Goal: Task Accomplishment & Management: Manage account settings

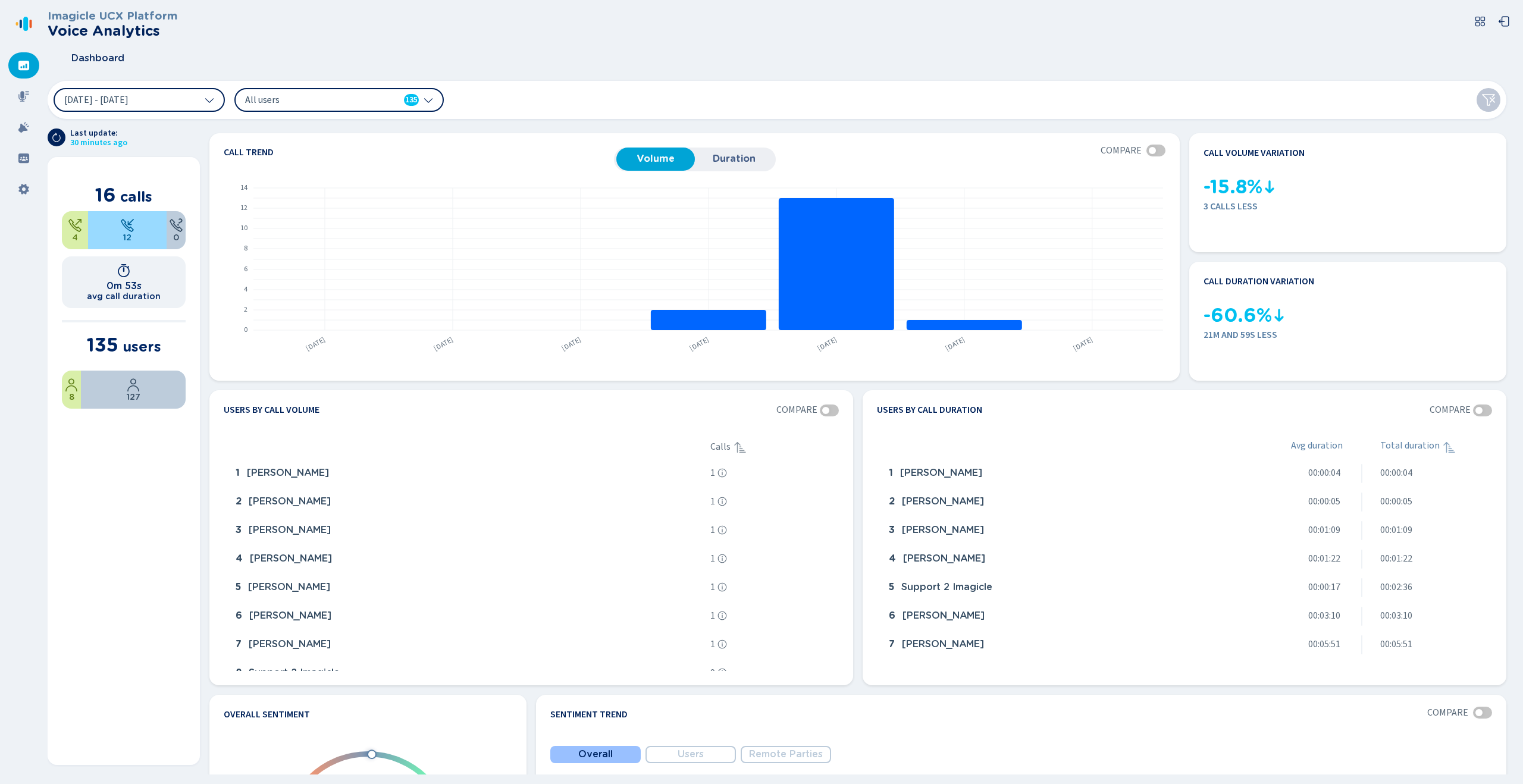
click at [31, 72] on div at bounding box center [24, 65] width 31 height 26
click at [129, 95] on span "[DATE] - [DATE]" at bounding box center [96, 100] width 64 height 10
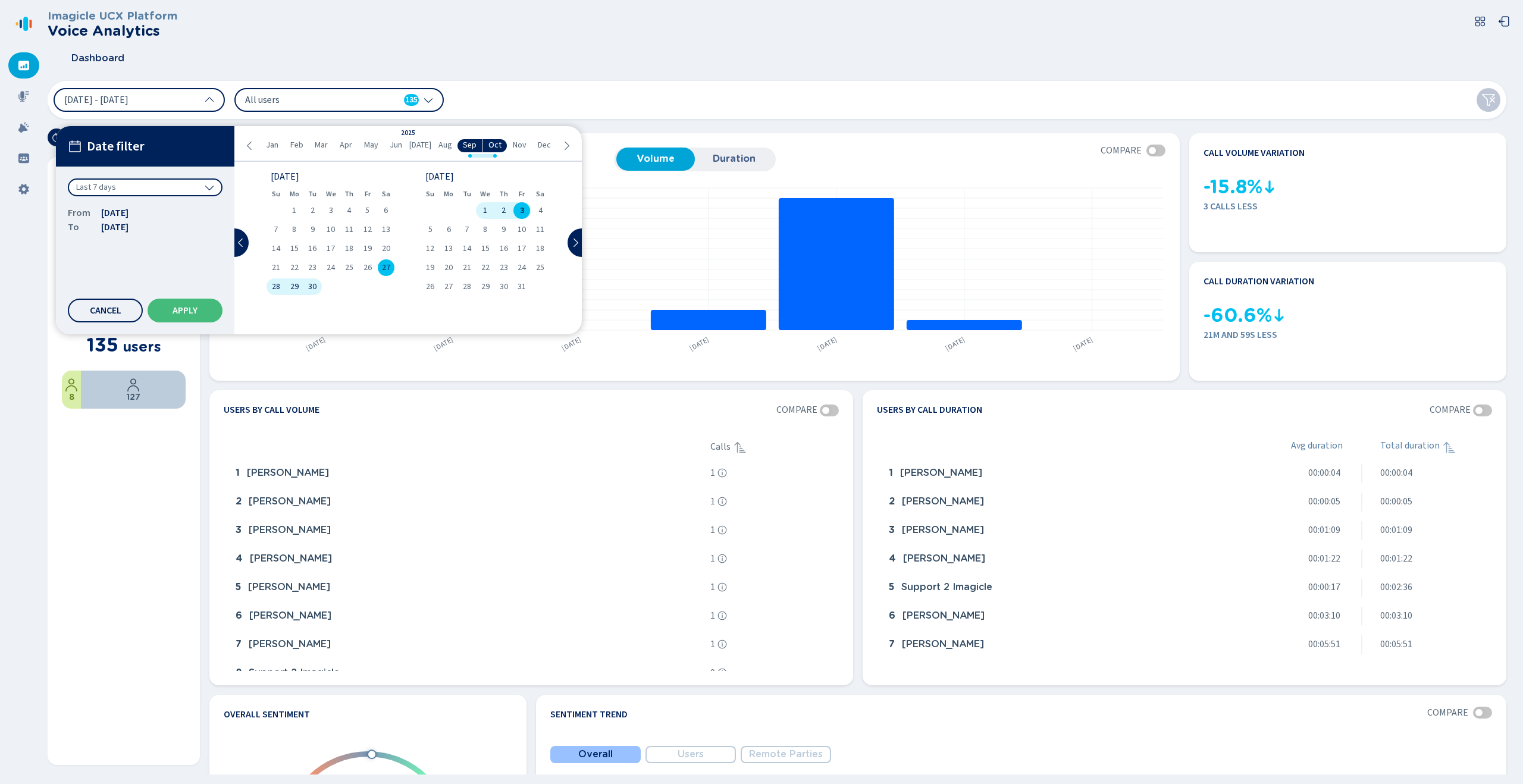
click at [332, 102] on span "All users" at bounding box center [313, 100] width 137 height 13
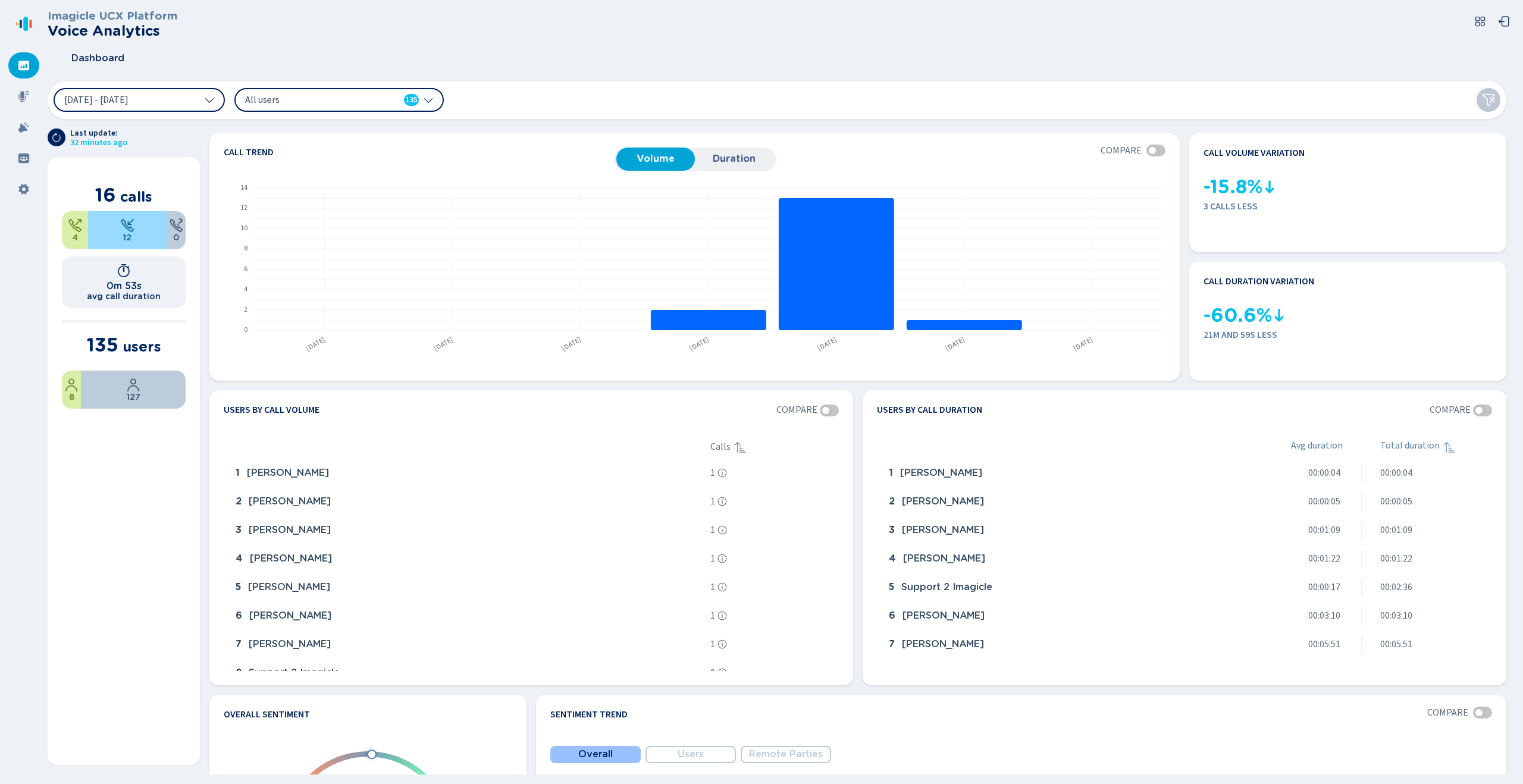
click at [661, 44] on div "Dashboard" at bounding box center [782, 58] width 1468 height 30
click at [715, 167] on button "Duration" at bounding box center [733, 159] width 78 height 23
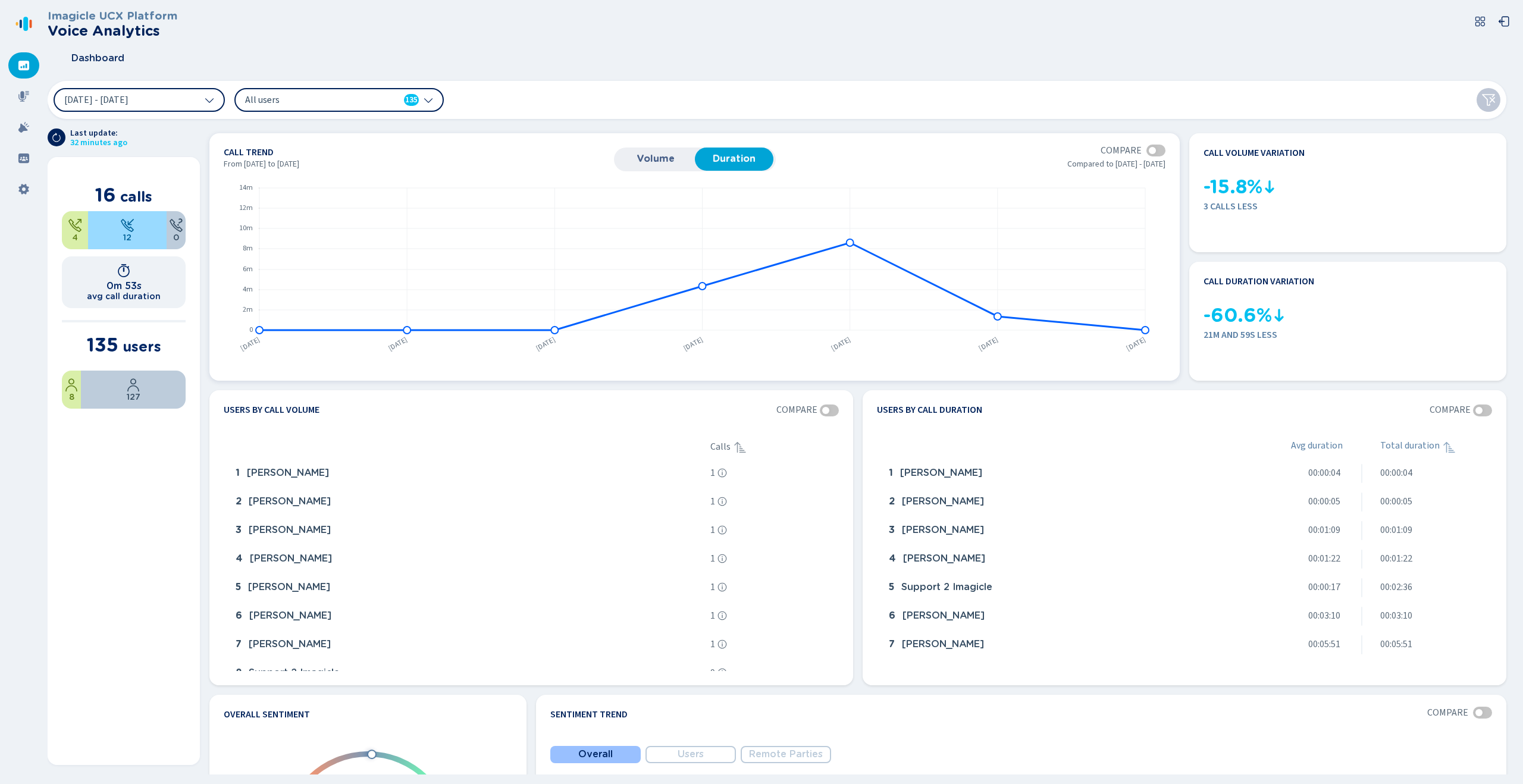
drag, startPoint x: 666, startPoint y: 163, endPoint x: 870, endPoint y: 174, distance: 204.3
click at [666, 163] on span "Volume" at bounding box center [656, 159] width 67 height 11
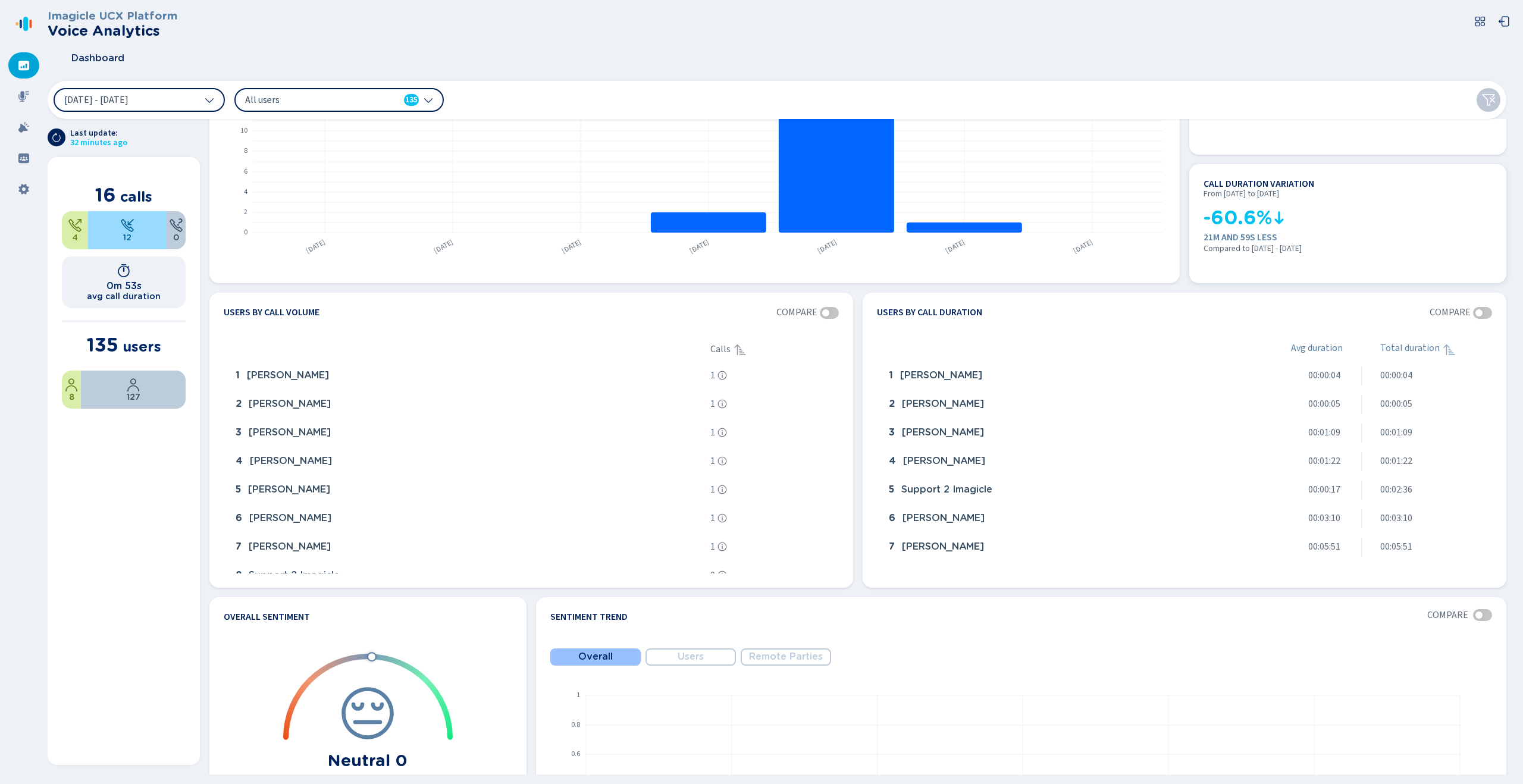
scroll to position [108, 0]
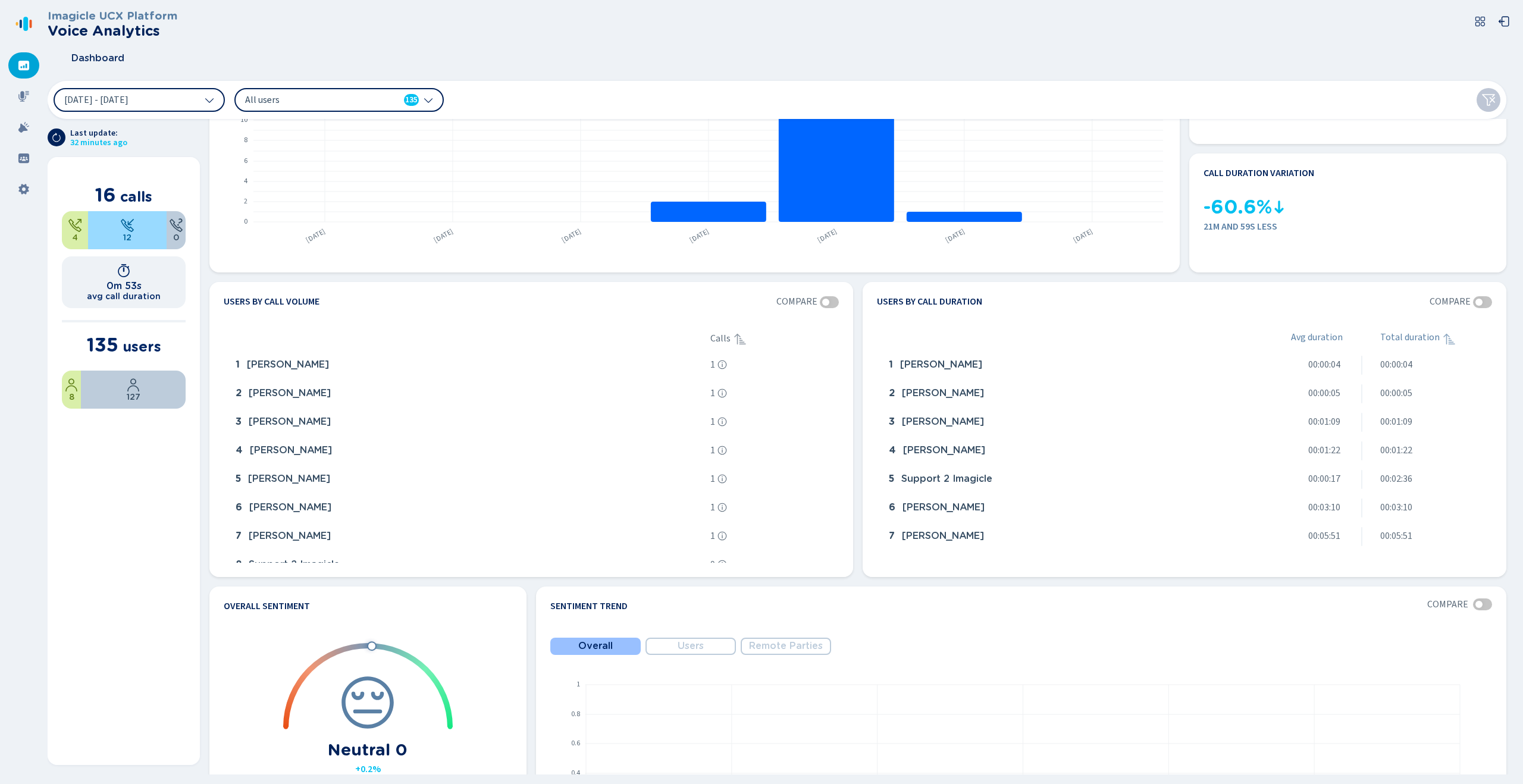
click at [368, 108] on div "All users 135" at bounding box center [339, 100] width 209 height 24
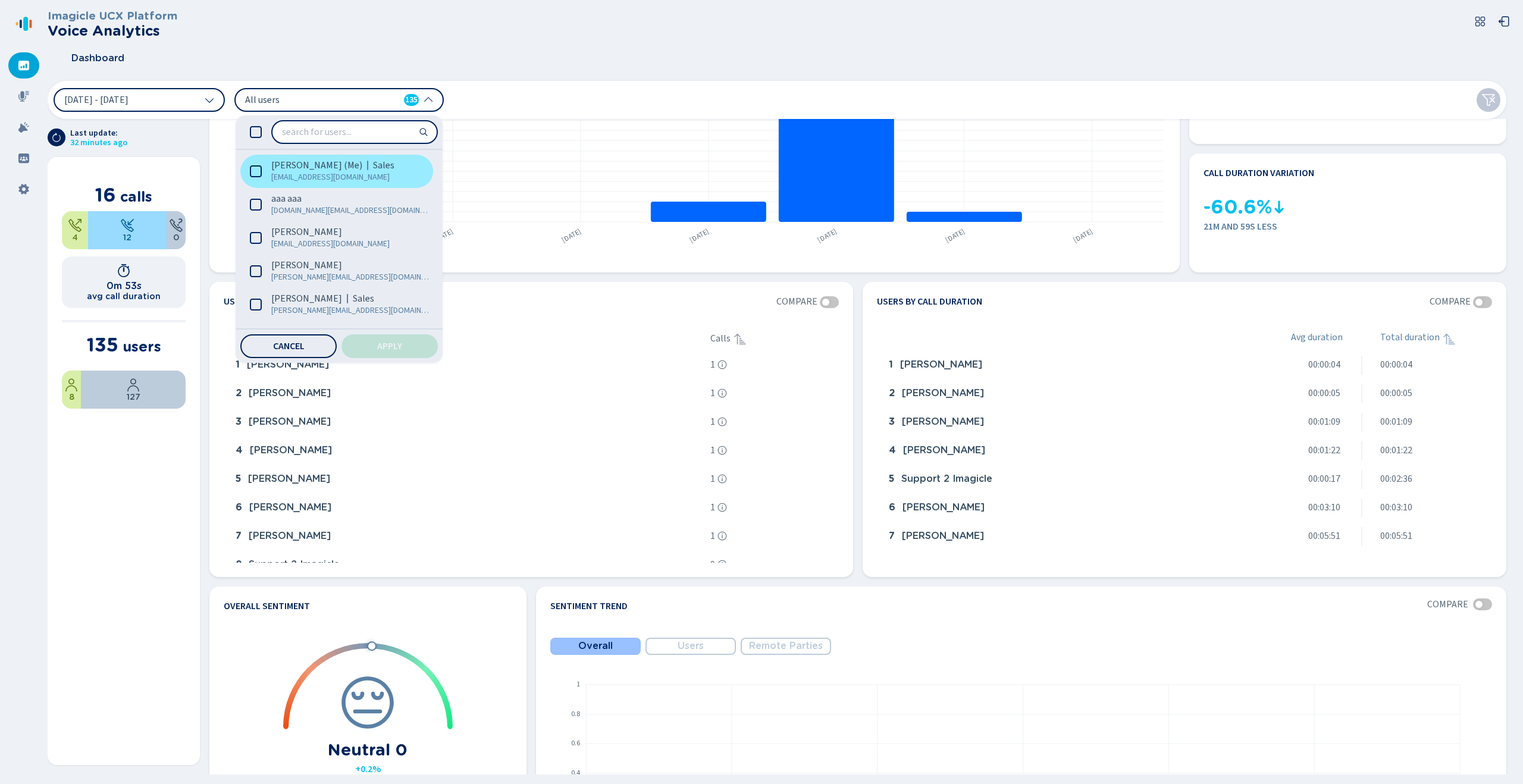
click at [373, 166] on span "Sales" at bounding box center [383, 166] width 21 height 12
click at [396, 353] on button "Apply" at bounding box center [389, 345] width 97 height 24
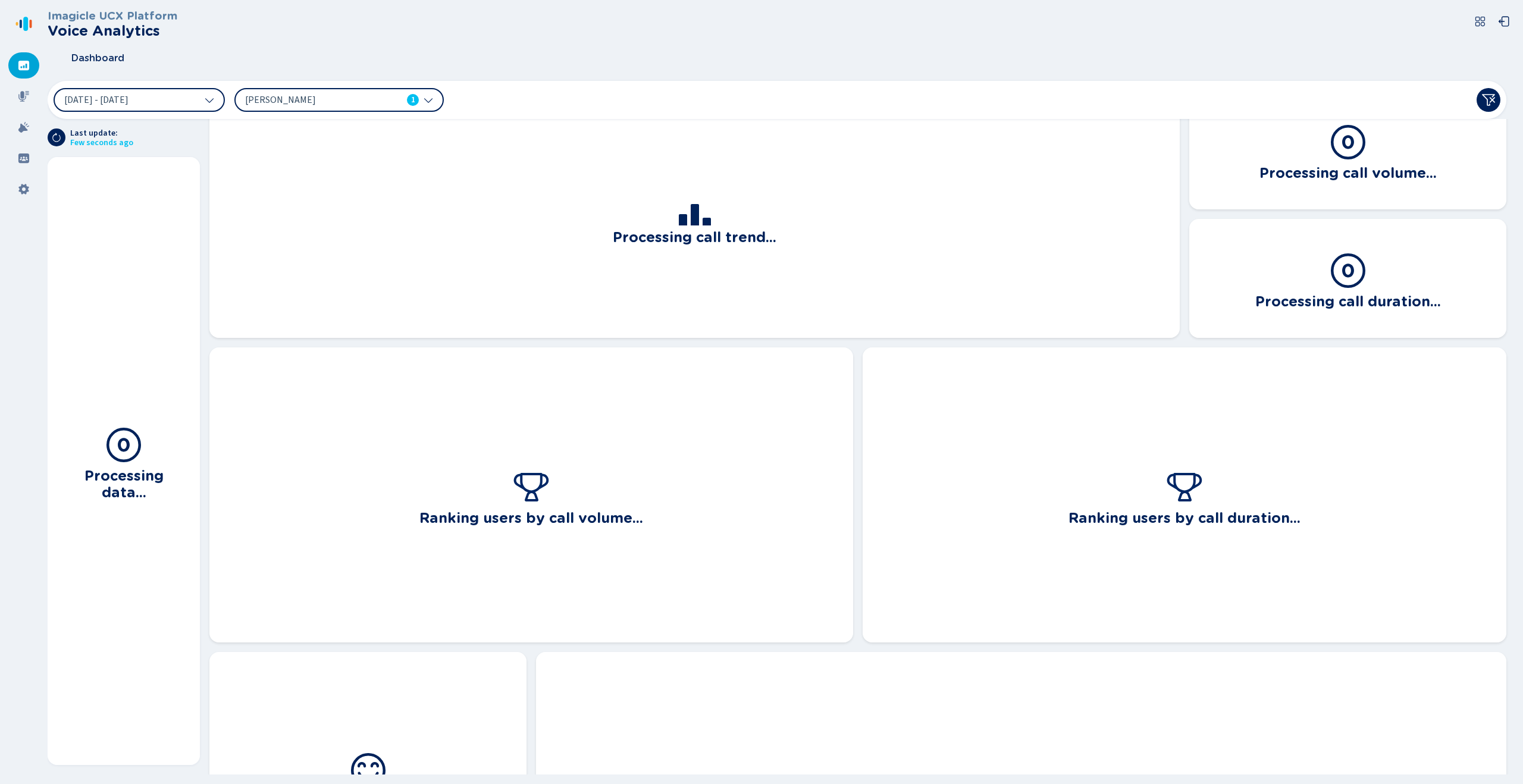
scroll to position [0, 0]
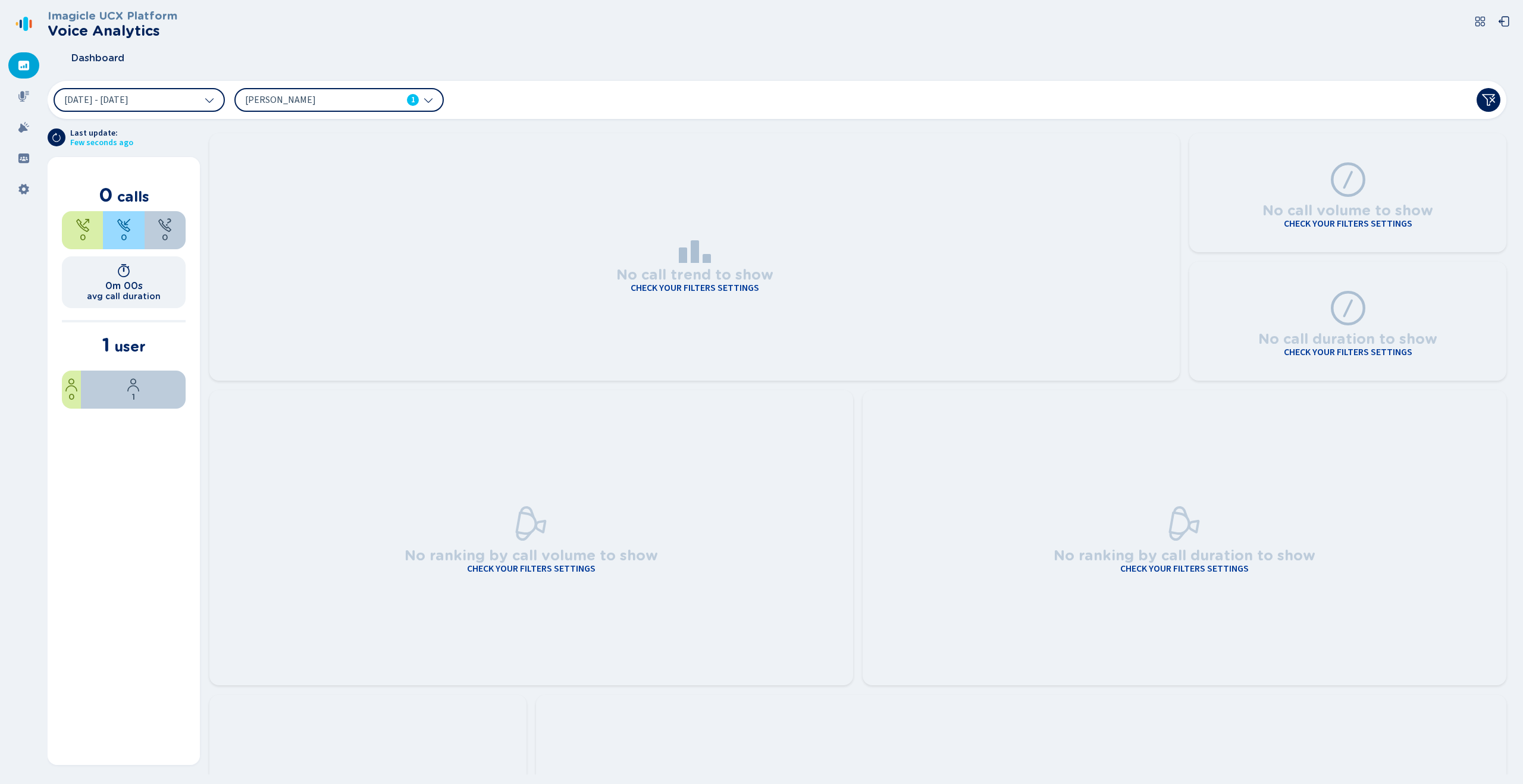
click at [372, 94] on span "[PERSON_NAME]" at bounding box center [313, 100] width 137 height 13
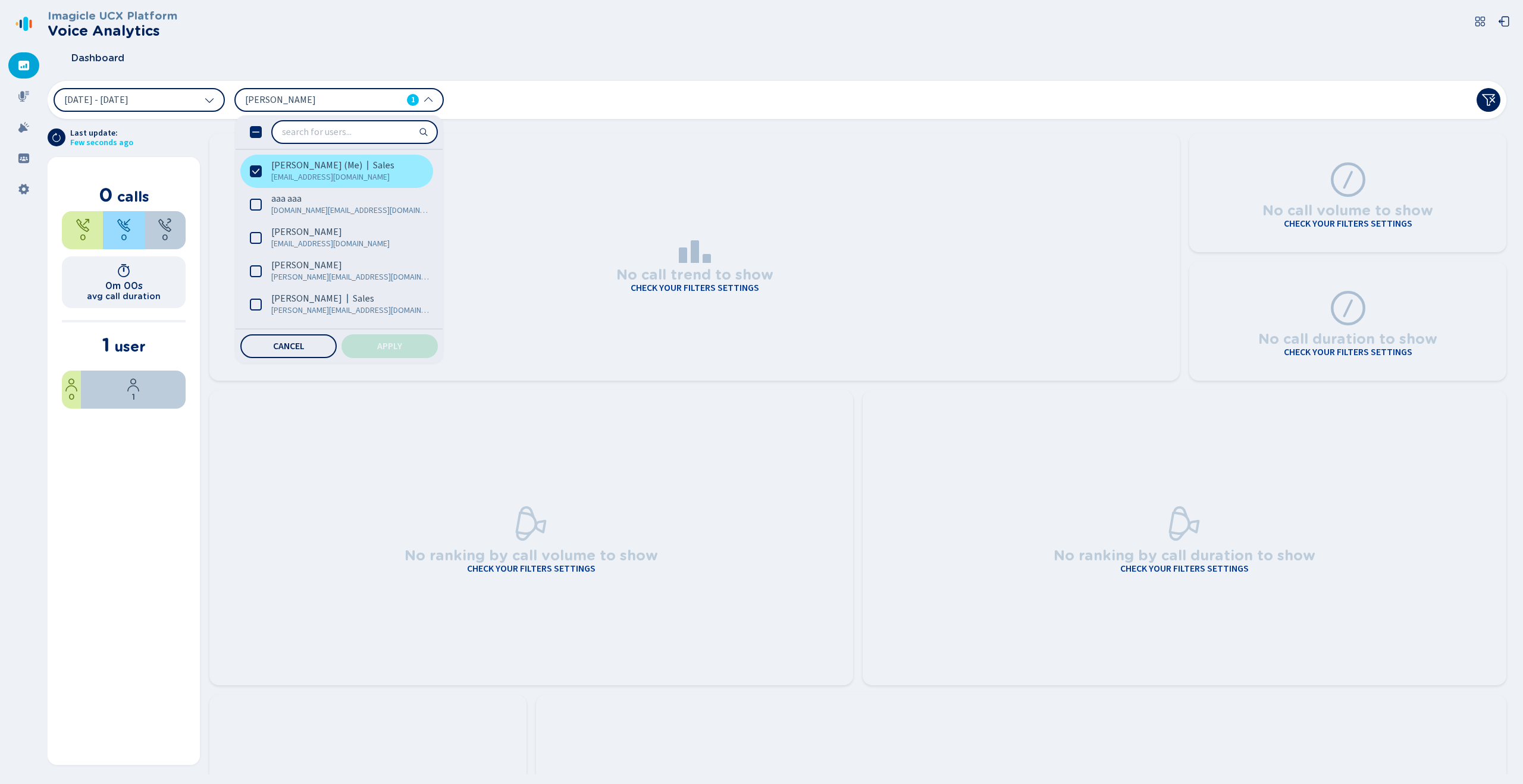
click at [263, 173] on label "[PERSON_NAME] (Me) Sales [EMAIL_ADDRESS][DOMAIN_NAME]" at bounding box center [336, 171] width 192 height 33
click at [389, 351] on span "Apply" at bounding box center [389, 346] width 25 height 10
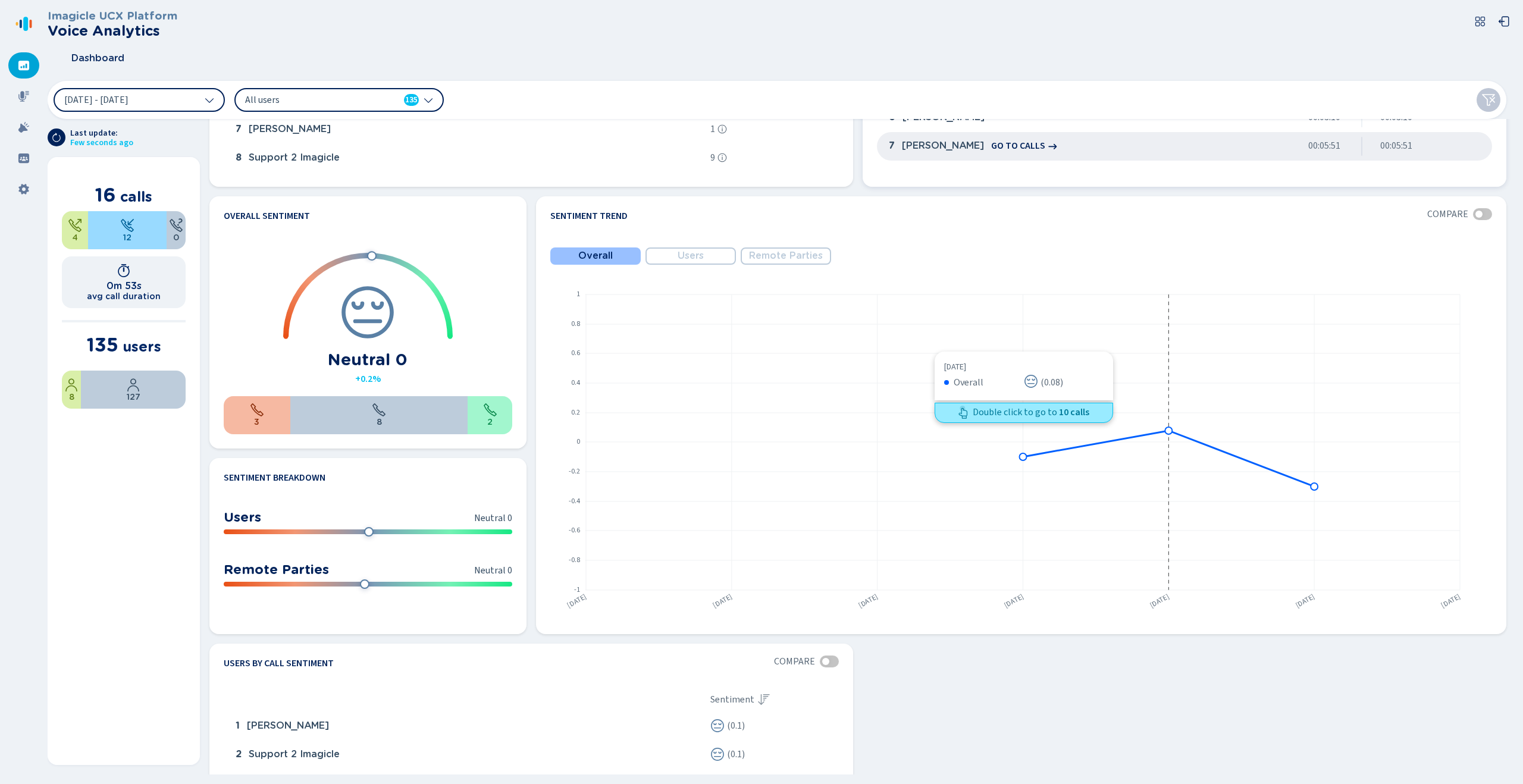
scroll to position [499, 0]
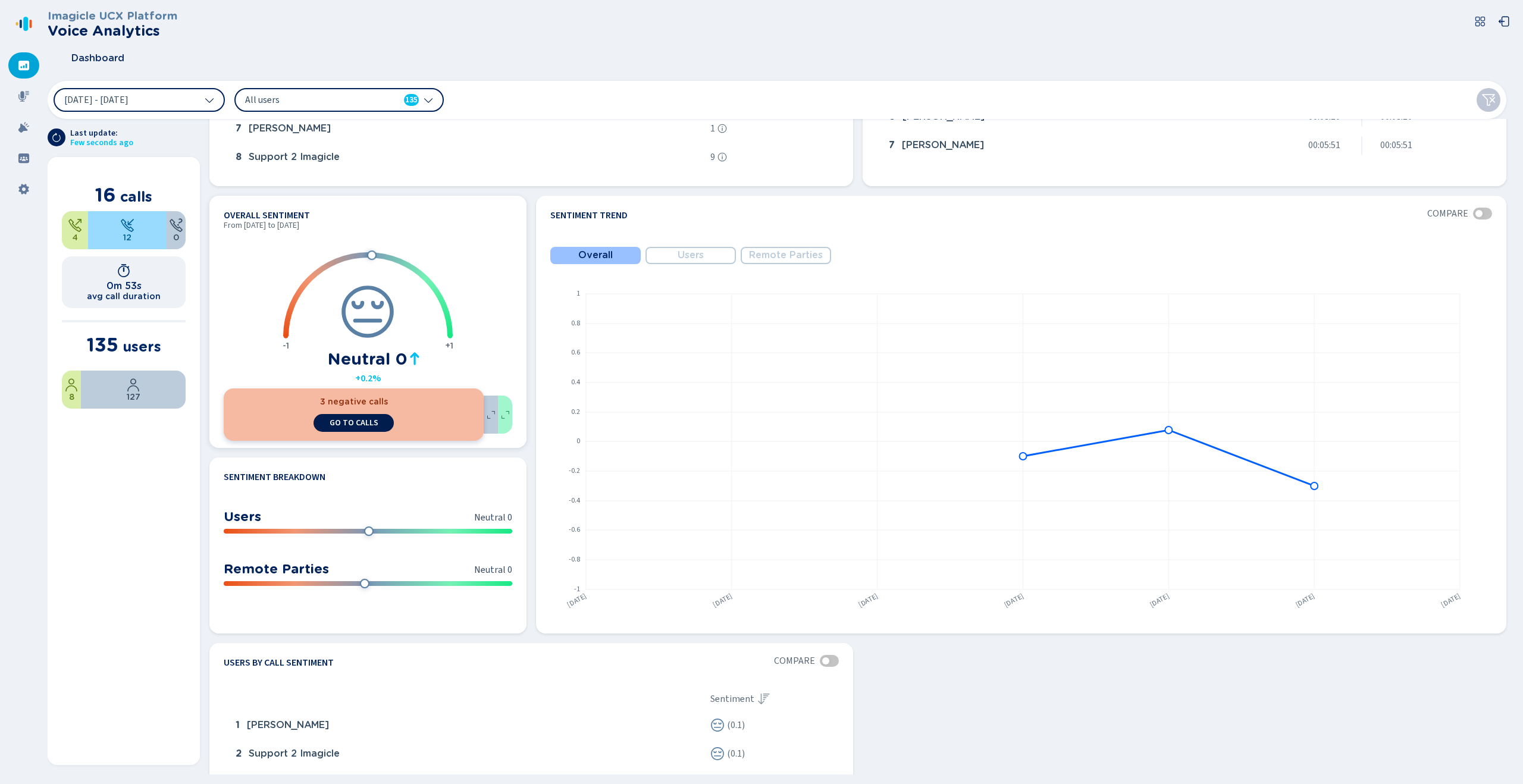
click at [351, 424] on span "go to calls" at bounding box center [354, 423] width 49 height 10
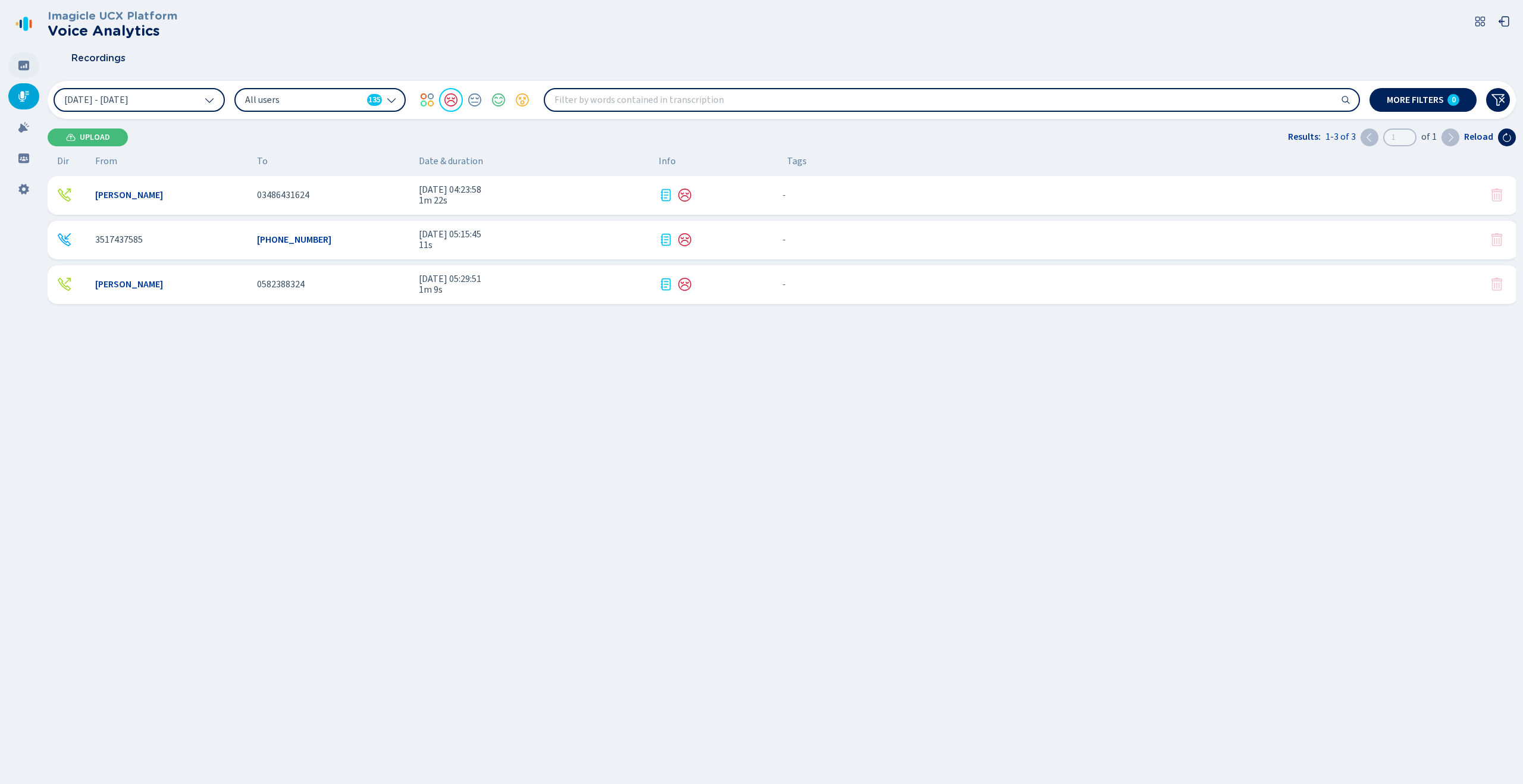
click at [17, 74] on div at bounding box center [24, 65] width 31 height 26
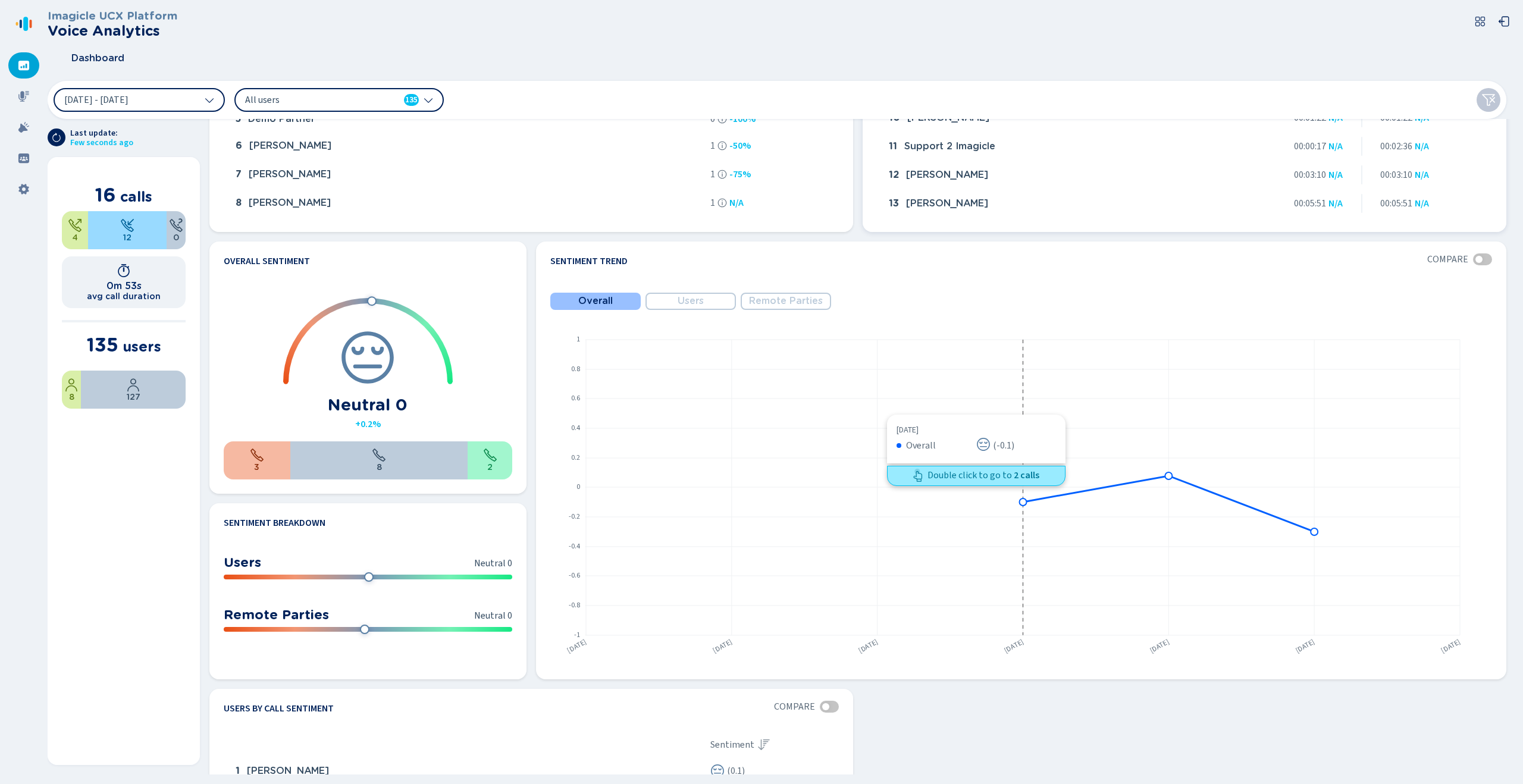
scroll to position [484, 0]
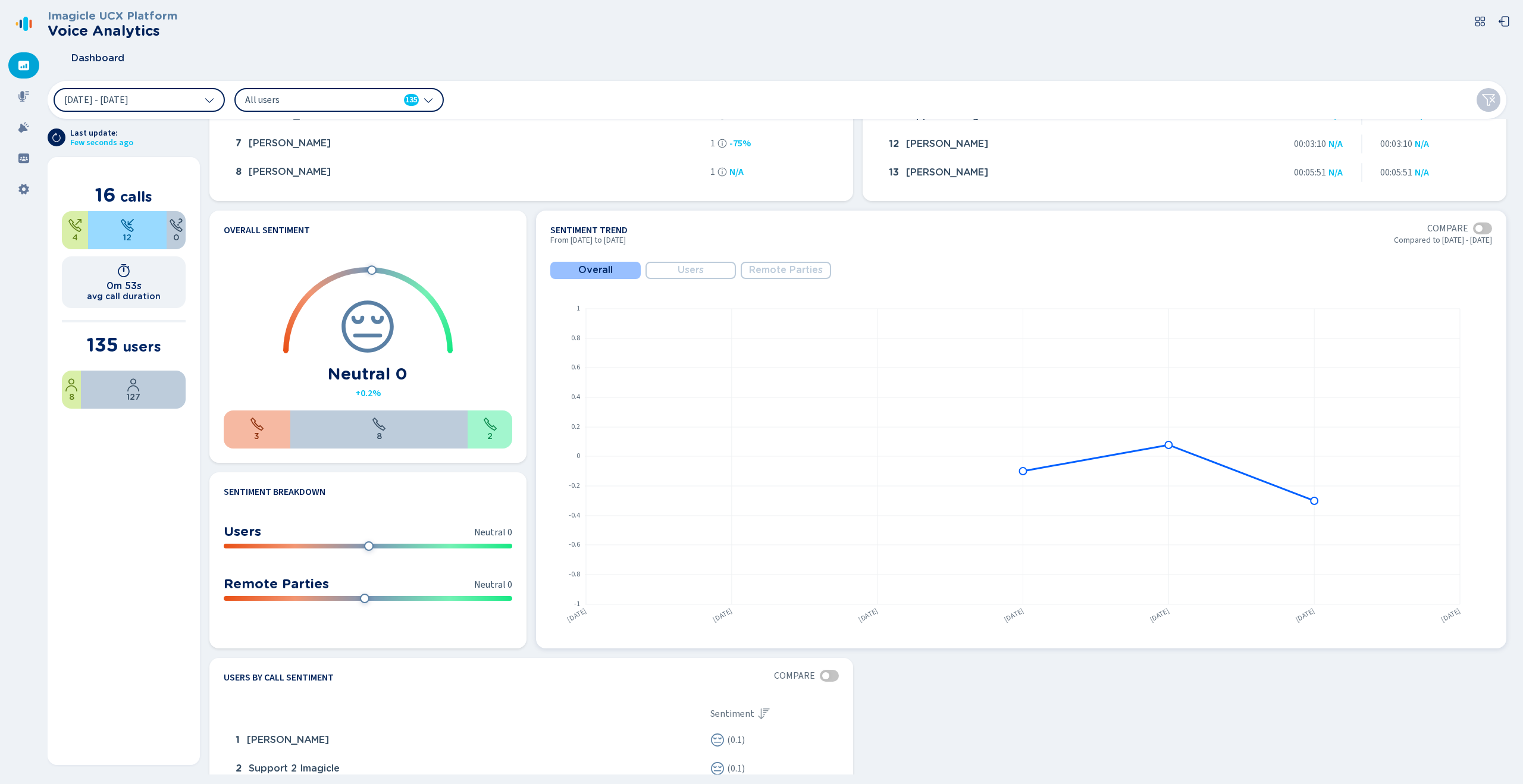
click at [670, 272] on button "Users" at bounding box center [690, 270] width 91 height 17
click at [754, 272] on span "Remote Parties" at bounding box center [785, 270] width 74 height 11
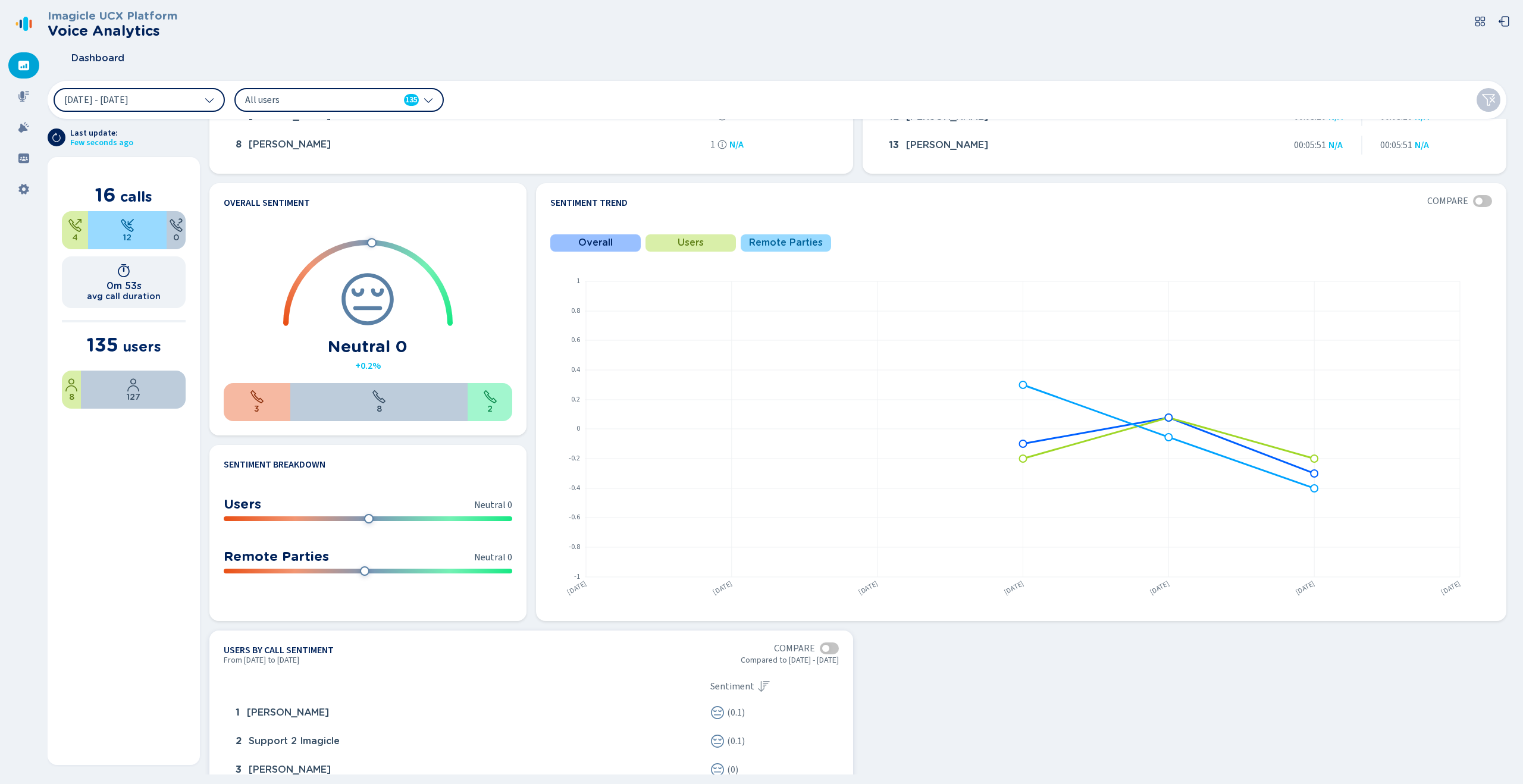
scroll to position [671, 0]
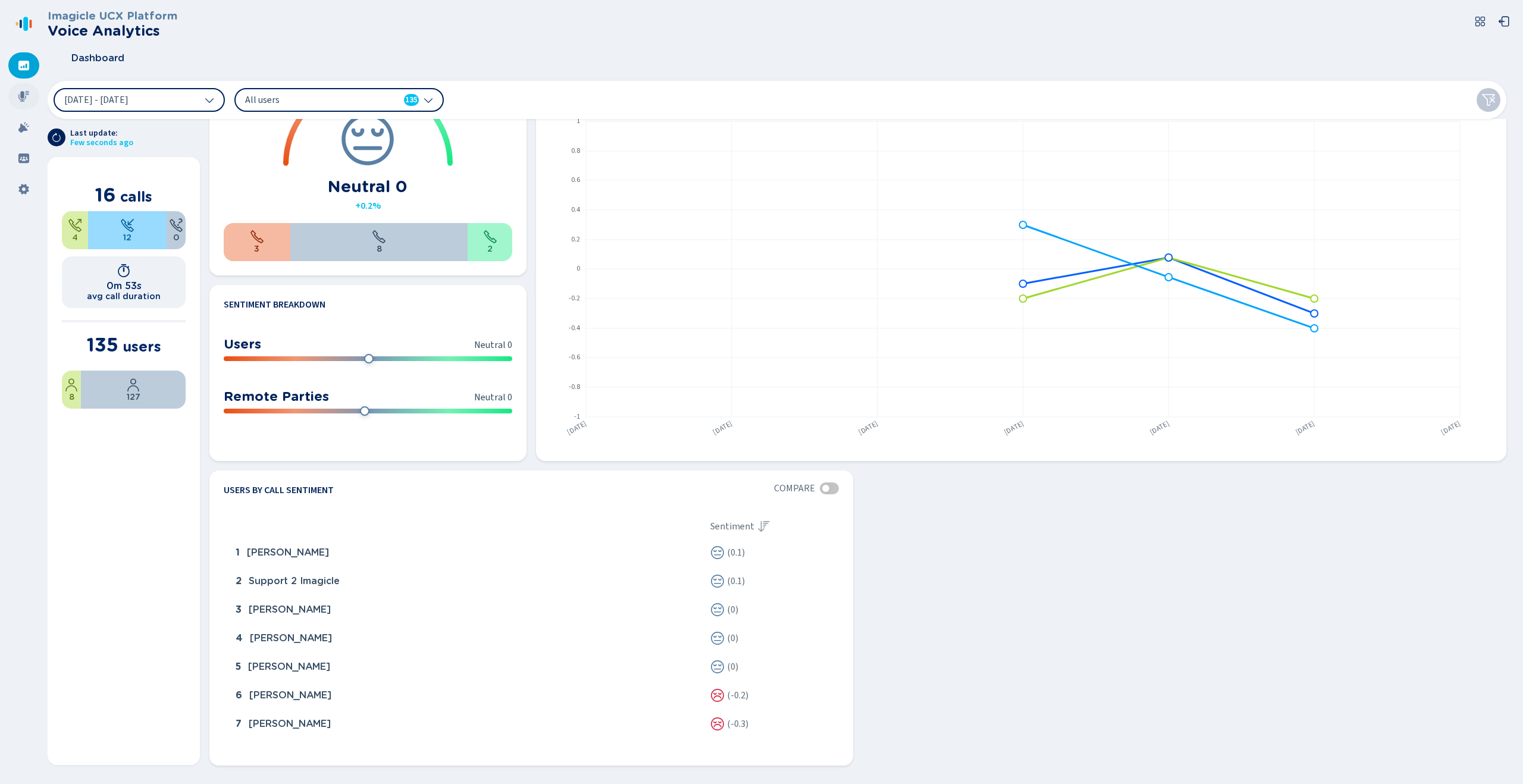
click at [21, 94] on icon at bounding box center [24, 97] width 12 height 12
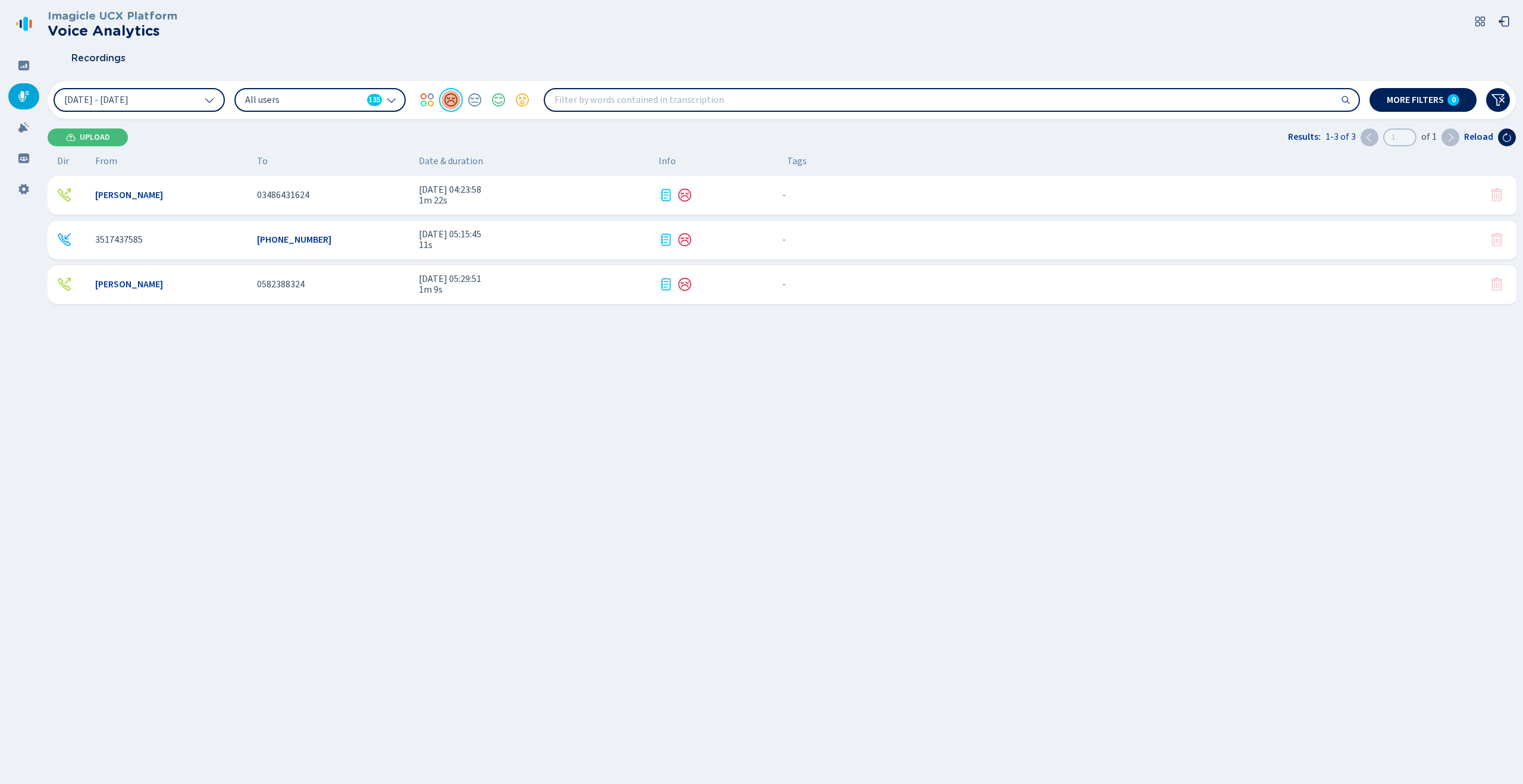
click at [449, 105] on div at bounding box center [450, 100] width 24 height 24
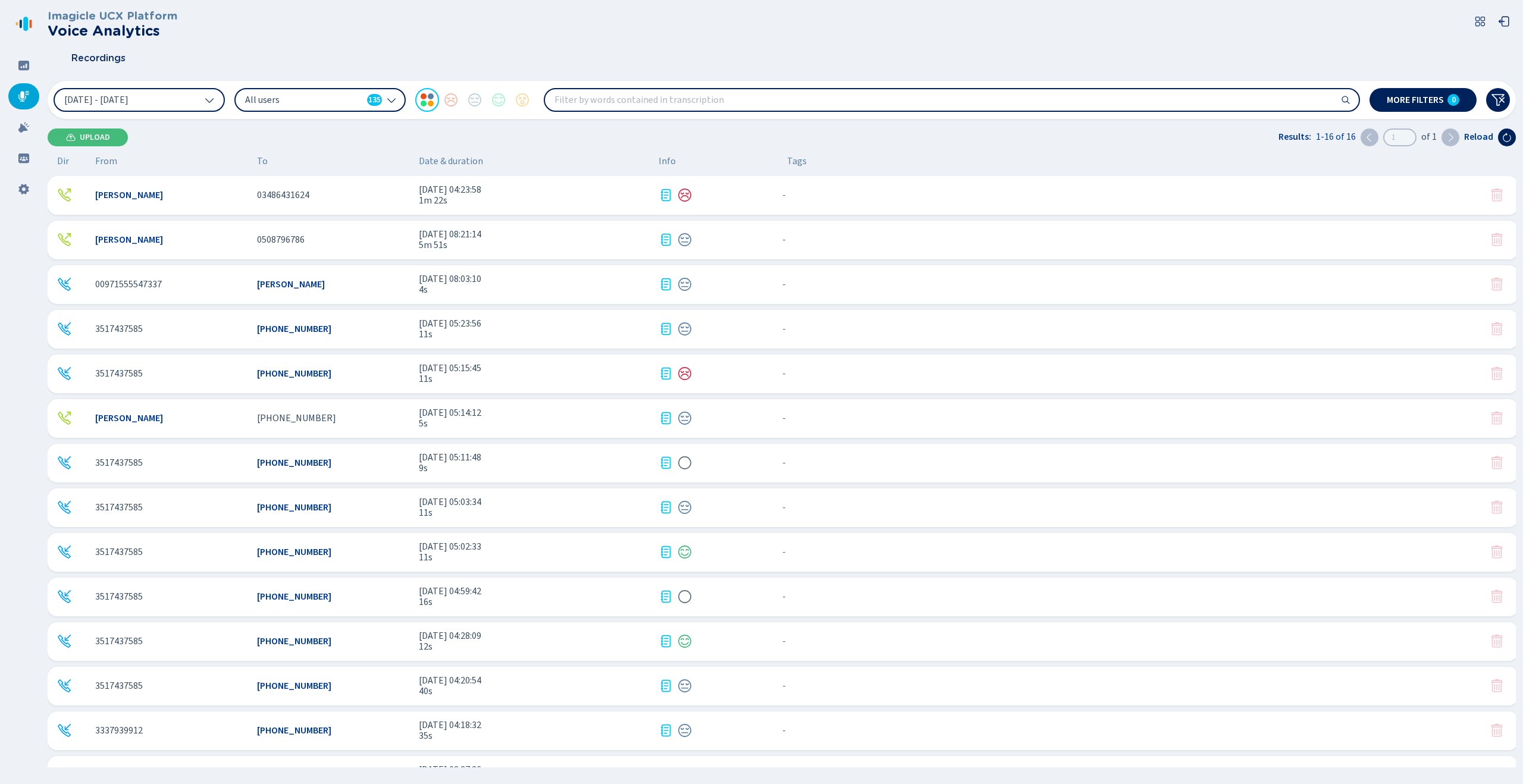
click at [23, 100] on icon at bounding box center [24, 97] width 11 height 11
click at [162, 100] on button "[DATE] - [DATE]" at bounding box center [138, 100] width 171 height 24
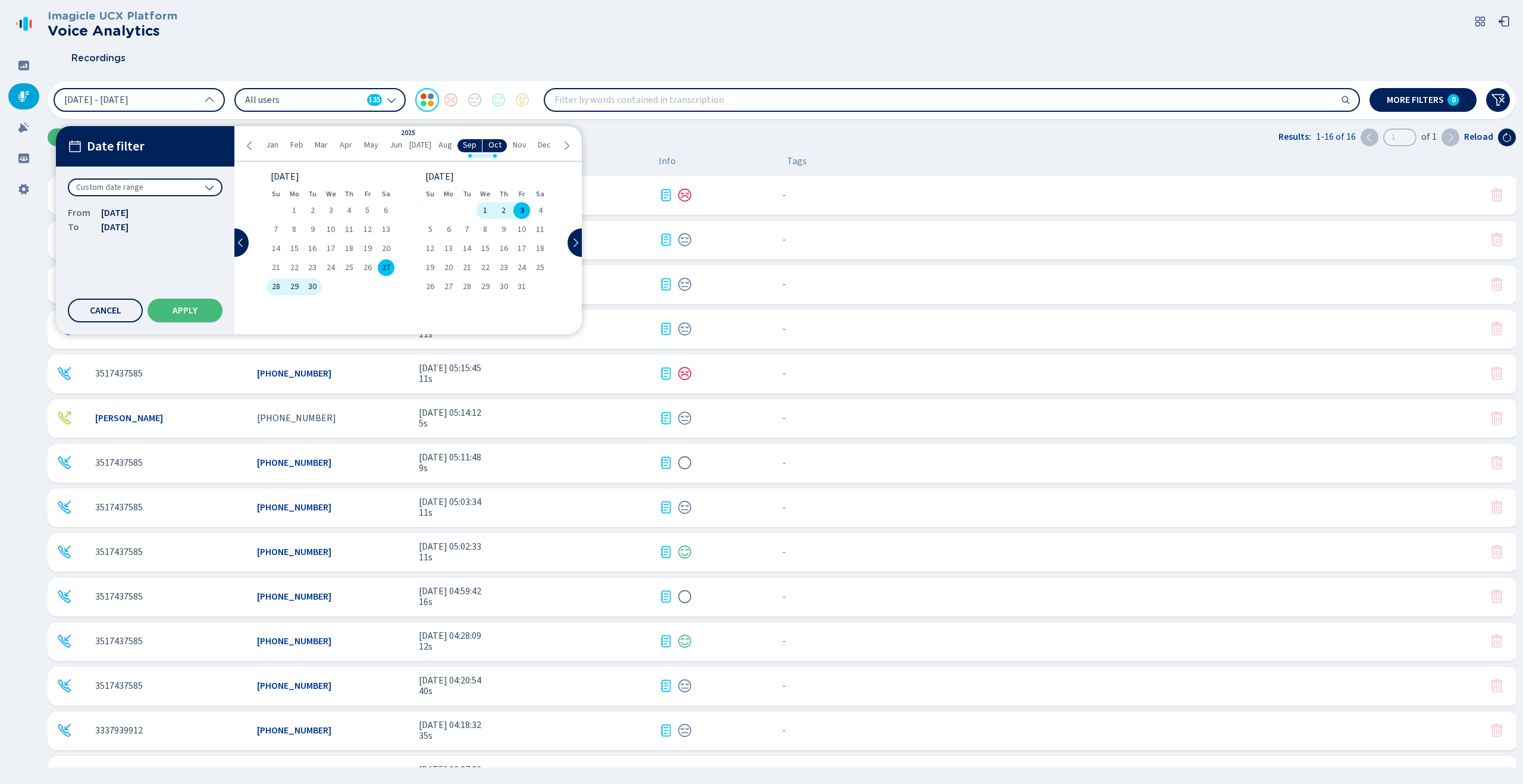
click at [162, 184] on div "Custom date range" at bounding box center [145, 187] width 154 height 17
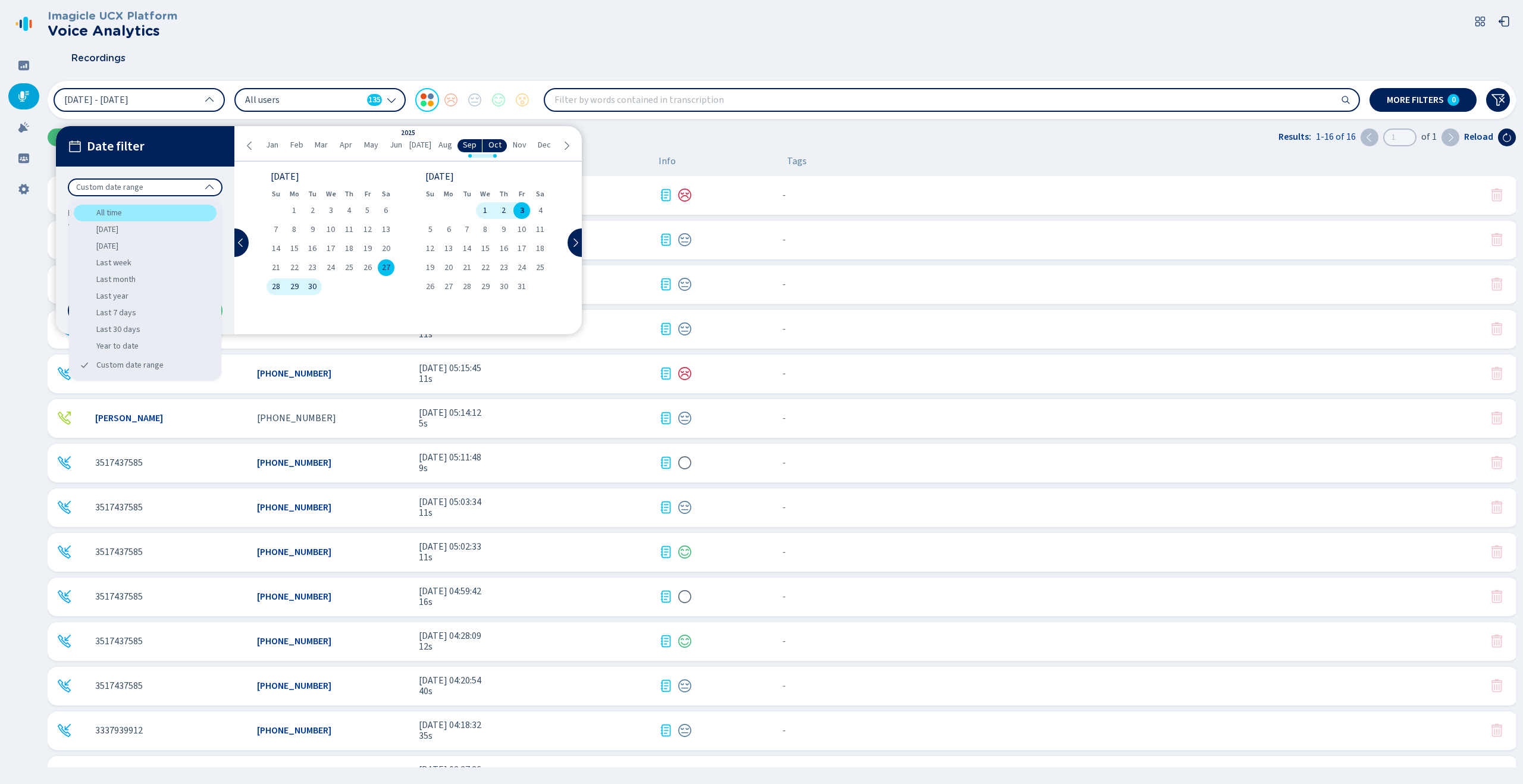
click at [153, 205] on div "All time" at bounding box center [145, 213] width 143 height 17
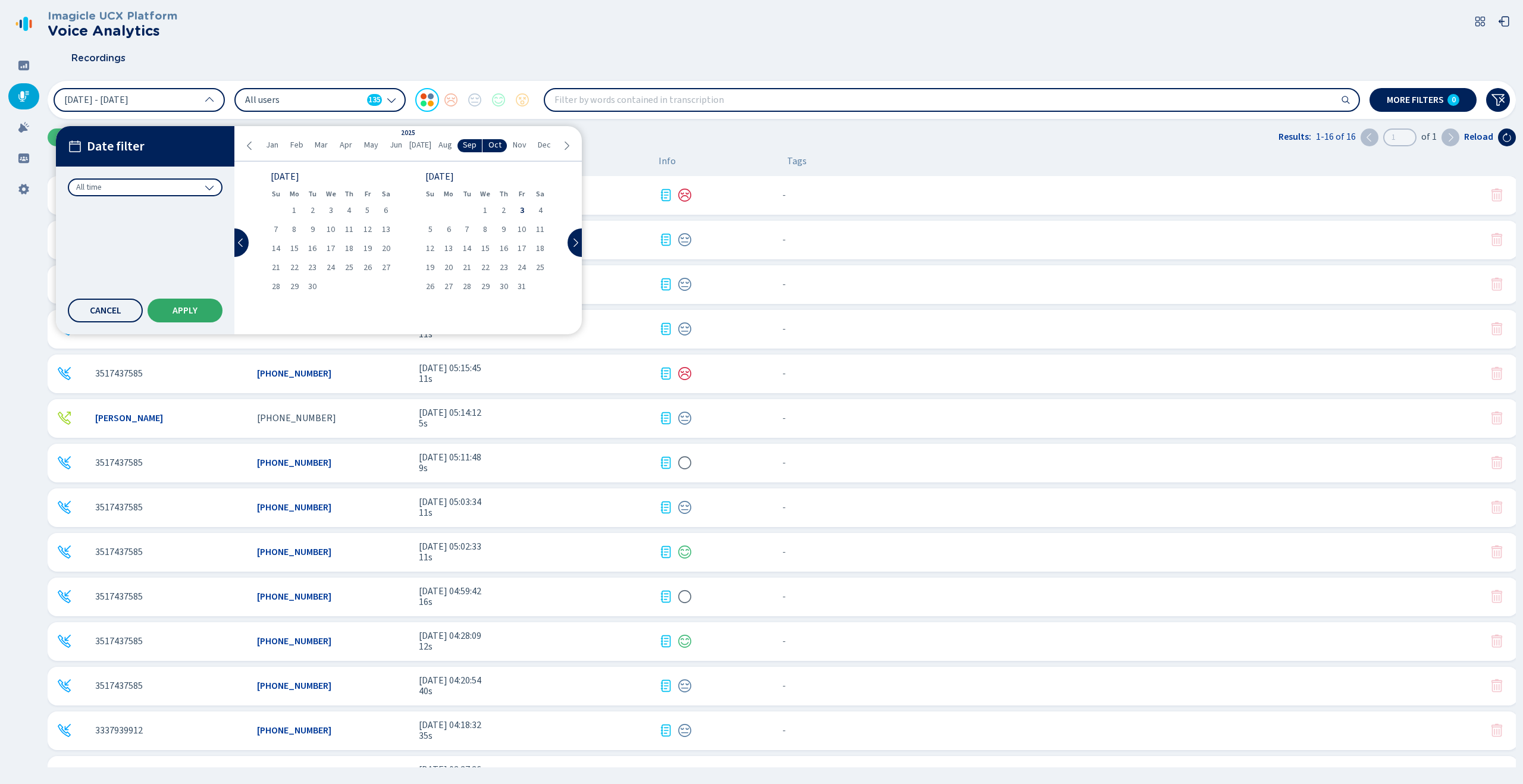
click at [201, 321] on button "Apply" at bounding box center [185, 309] width 75 height 24
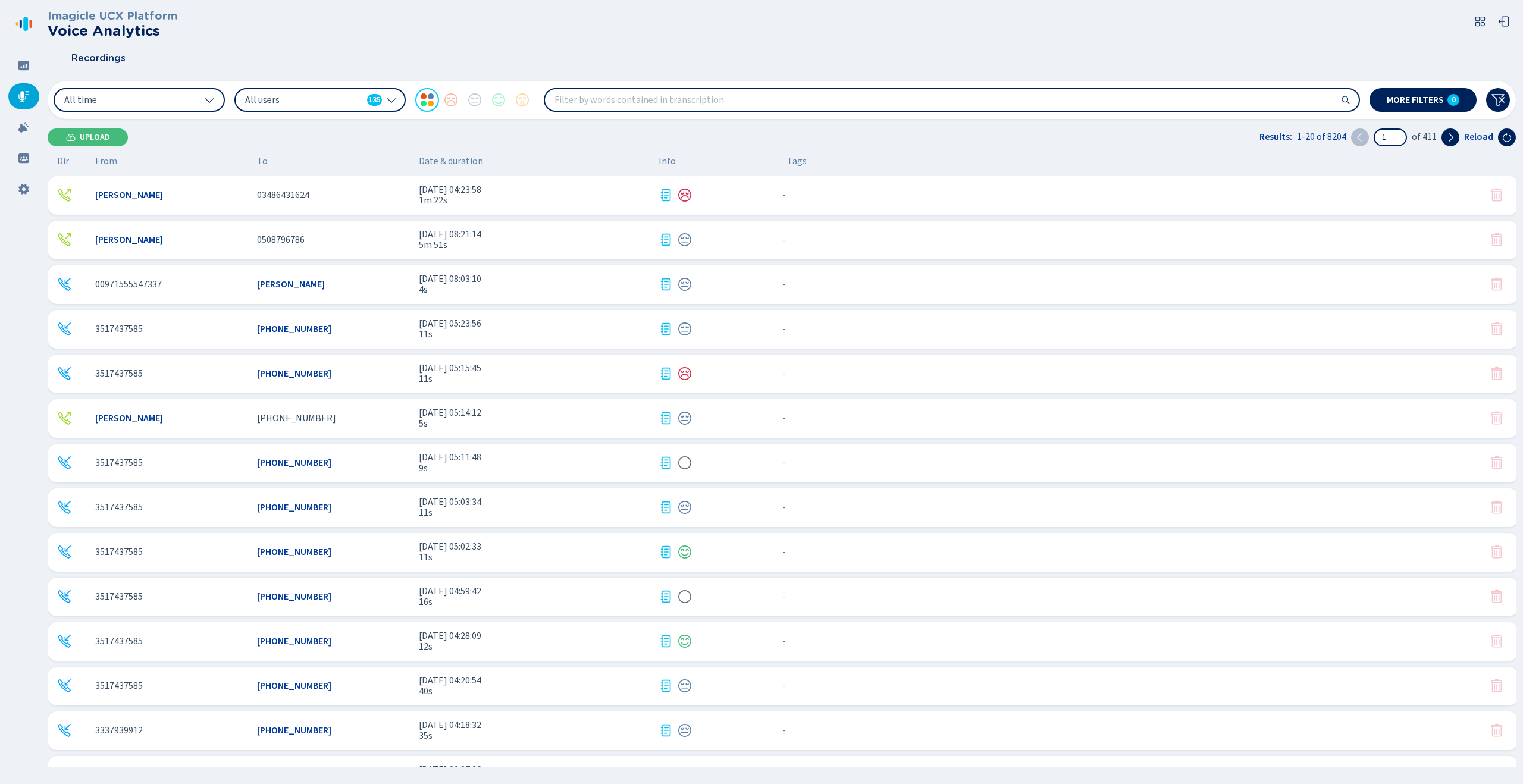
click at [339, 100] on span "All users" at bounding box center [304, 100] width 117 height 13
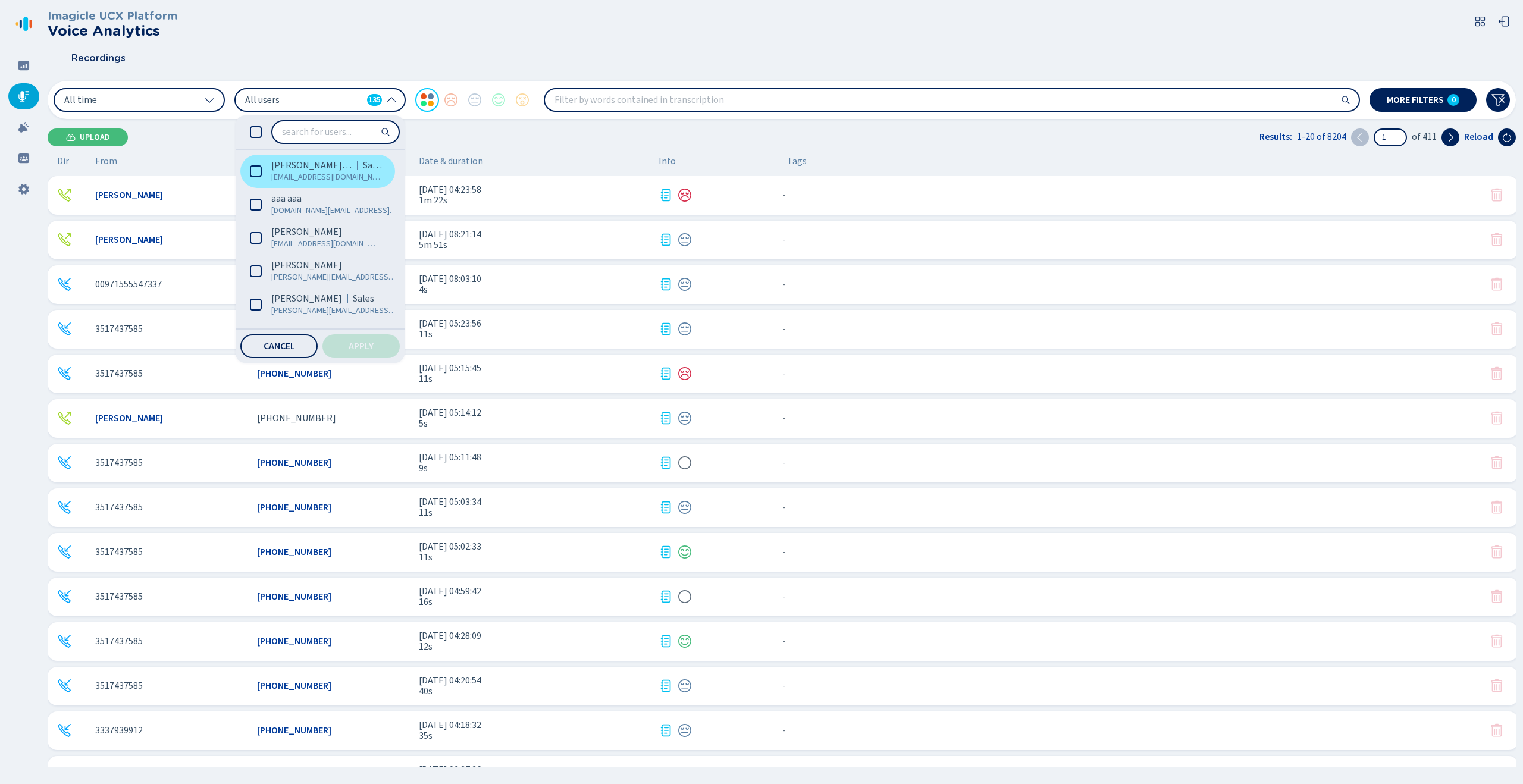
click at [322, 167] on span "[PERSON_NAME] (Me)" at bounding box center [312, 166] width 81 height 12
click at [360, 339] on button "Apply" at bounding box center [361, 345] width 78 height 24
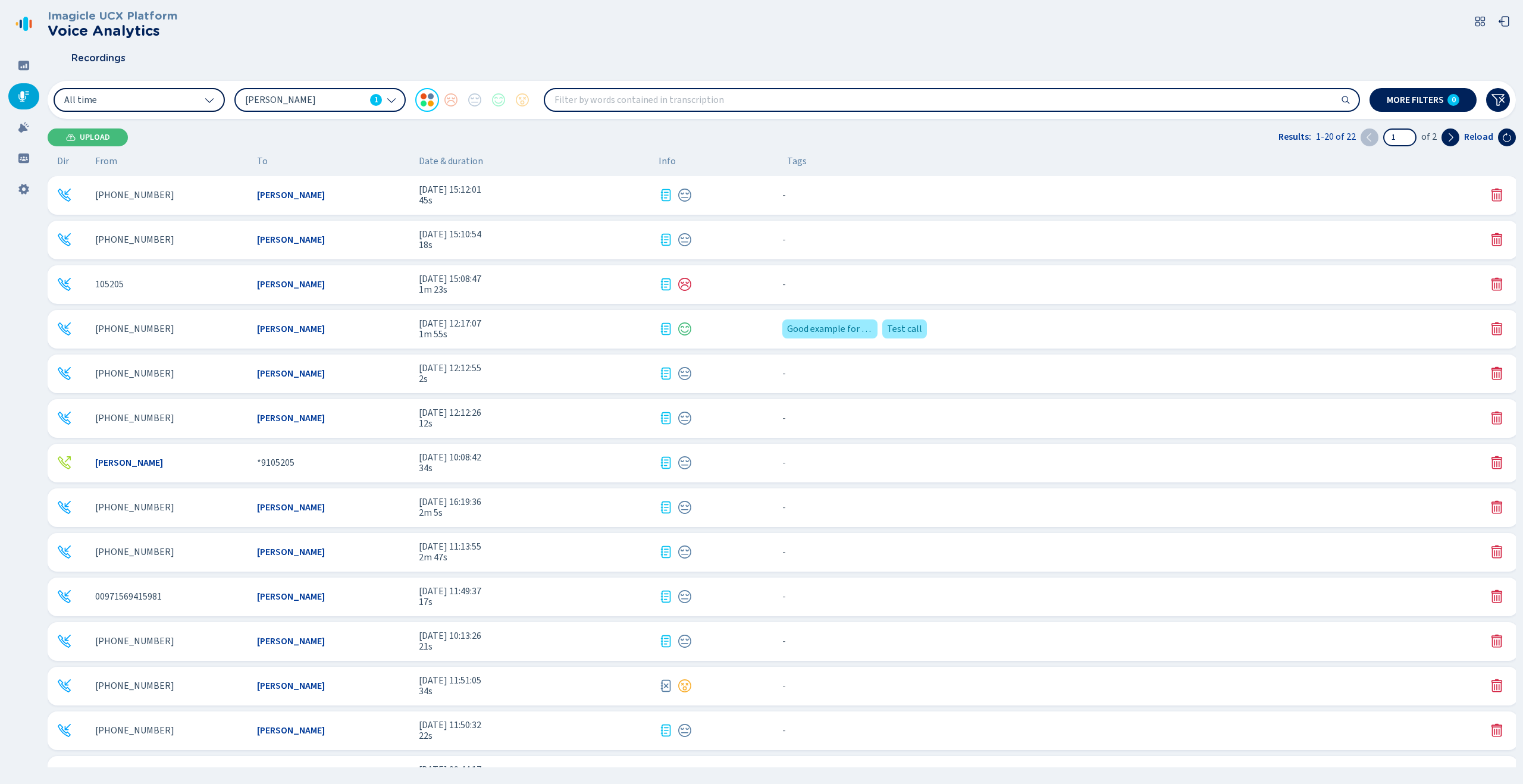
click at [141, 97] on button "All time" at bounding box center [138, 100] width 171 height 24
click at [214, 66] on div "Recordings" at bounding box center [782, 58] width 1468 height 30
click at [676, 97] on input "search" at bounding box center [952, 100] width 814 height 21
type input "hello"
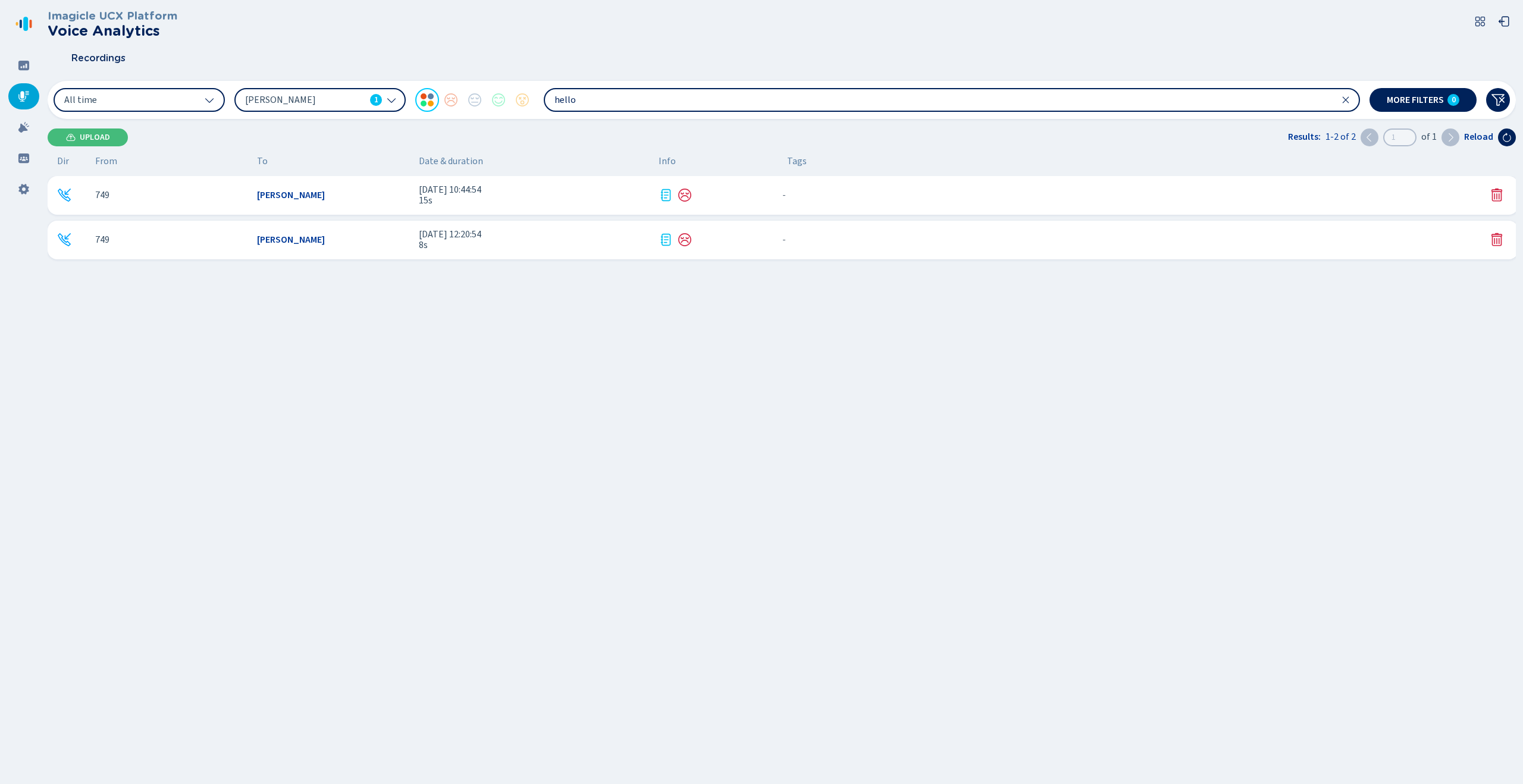
click at [529, 217] on div "749 [PERSON_NAME] [DATE] 10:44:54 15s - {{hiddenTagsCount}} more 749 [PERSON_NA…" at bounding box center [785, 318] width 1475 height 285
click at [520, 196] on span "15s" at bounding box center [533, 200] width 231 height 11
click at [602, 102] on input "hello" at bounding box center [952, 100] width 814 height 21
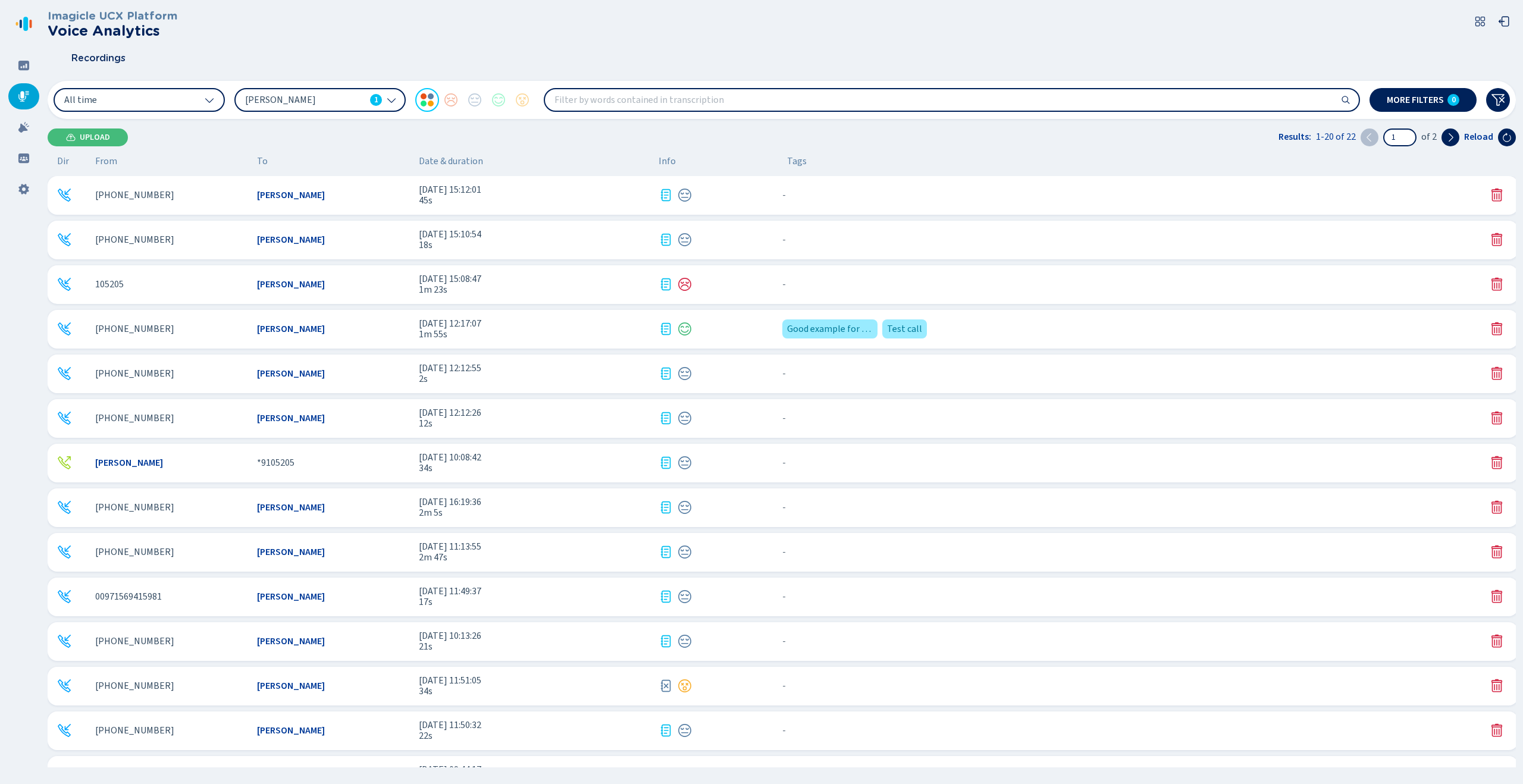
click at [584, 336] on span "1m 55s" at bounding box center [533, 334] width 231 height 11
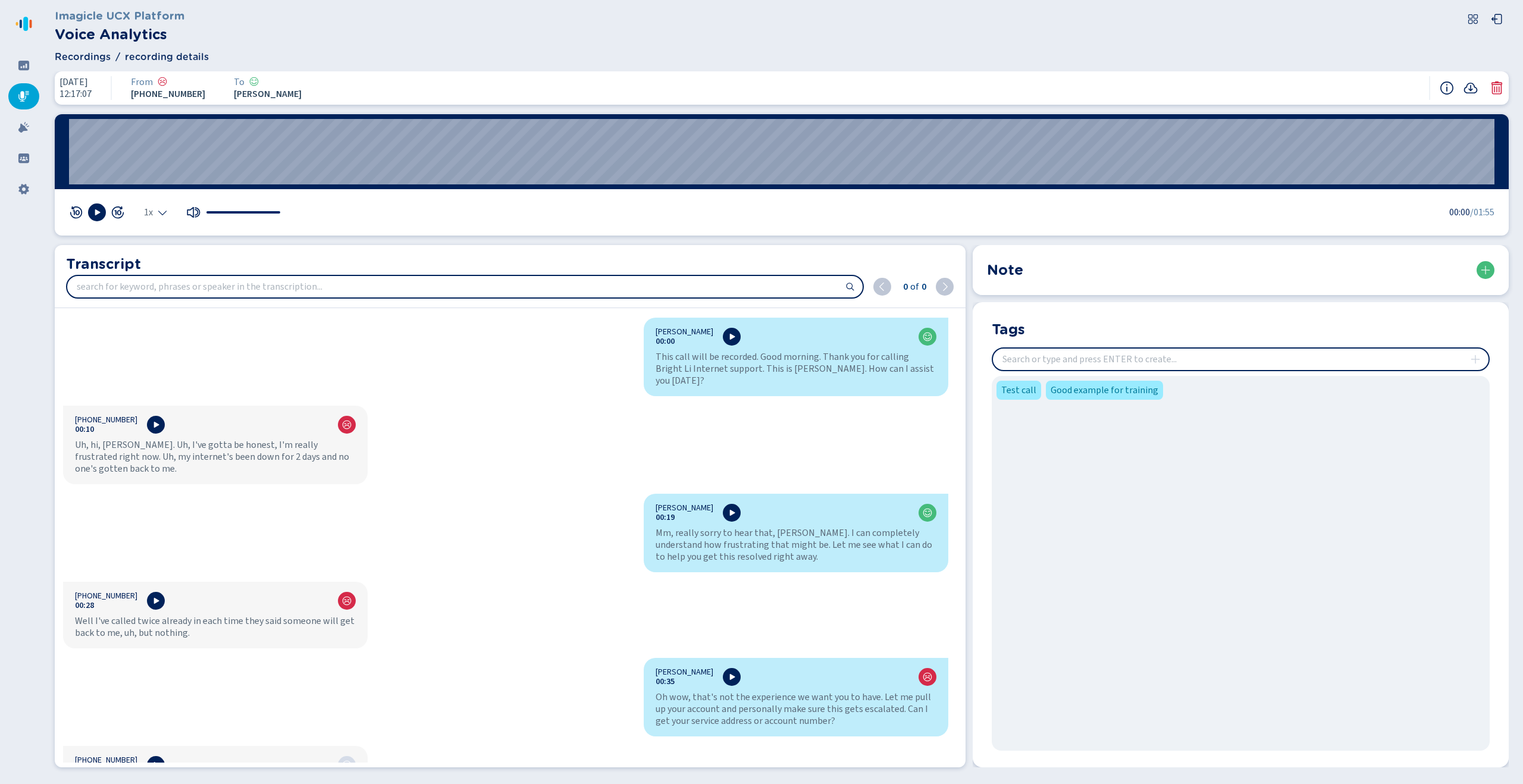
click at [272, 283] on input "search" at bounding box center [464, 287] width 795 height 21
click at [754, 367] on input "insert" at bounding box center [1240, 359] width 495 height 21
click at [754, 270] on icon at bounding box center [1486, 270] width 9 height 9
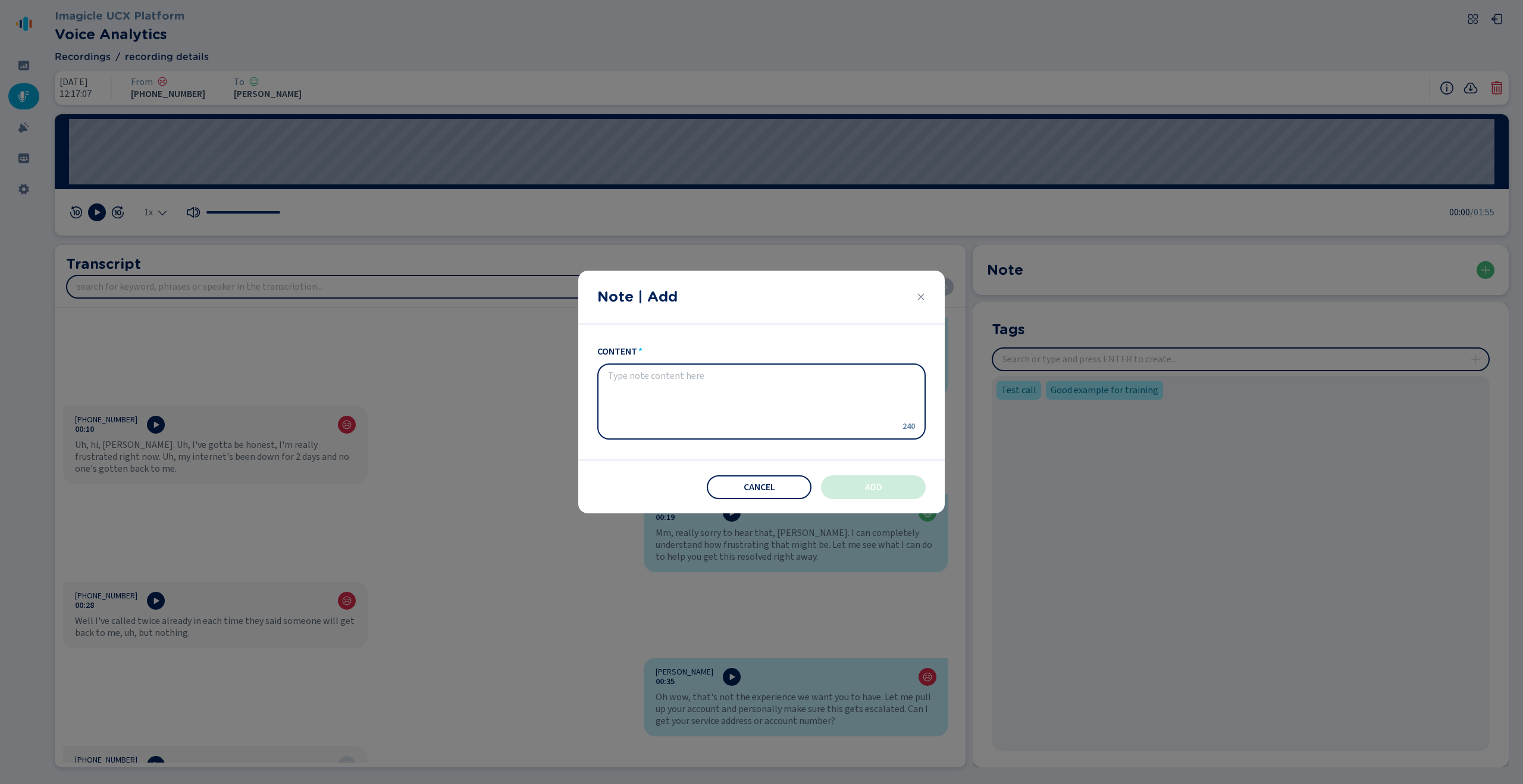
click at [754, 296] on icon "Close" at bounding box center [920, 297] width 10 height 10
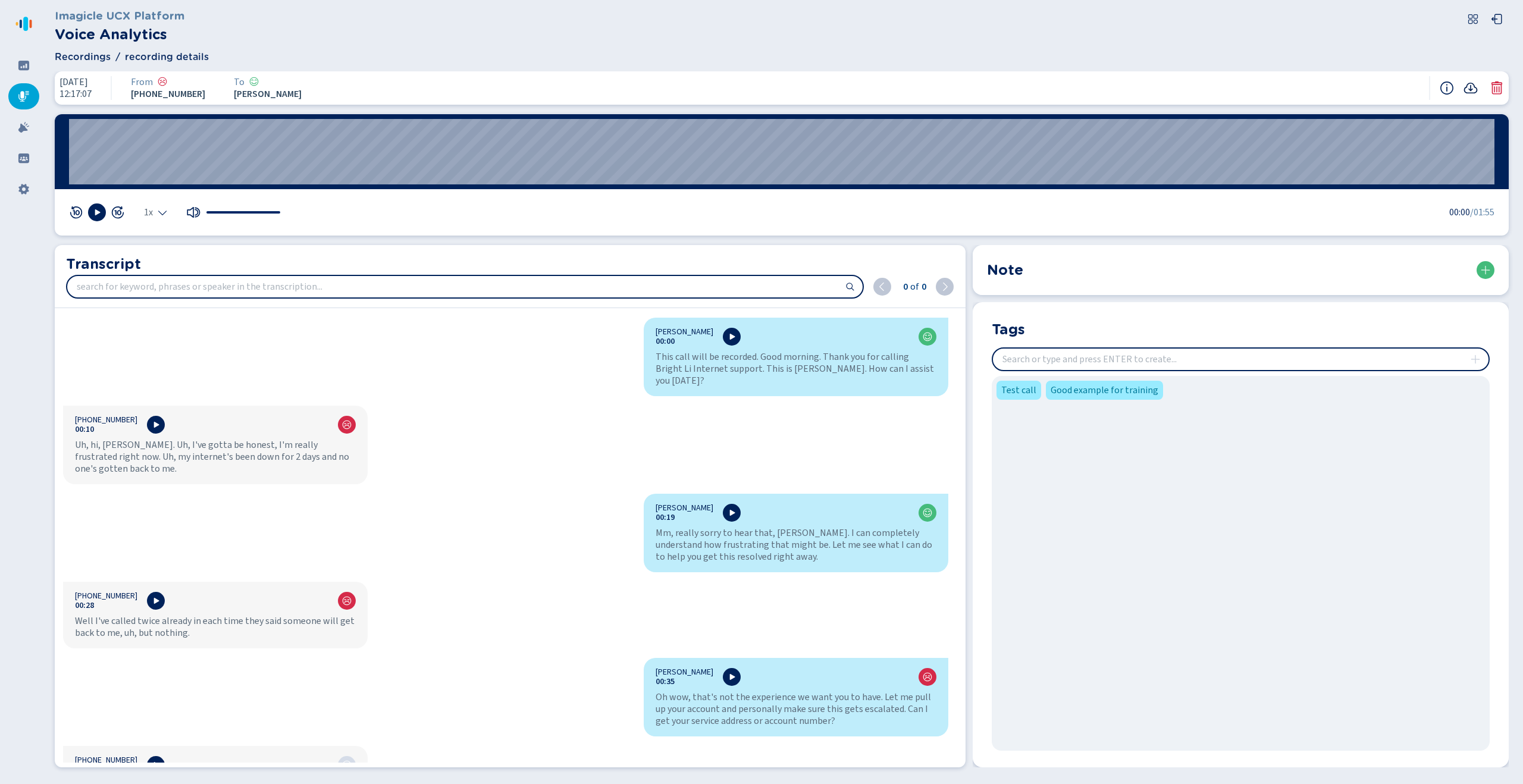
click at [754, 87] on icon at bounding box center [1470, 87] width 14 height 14
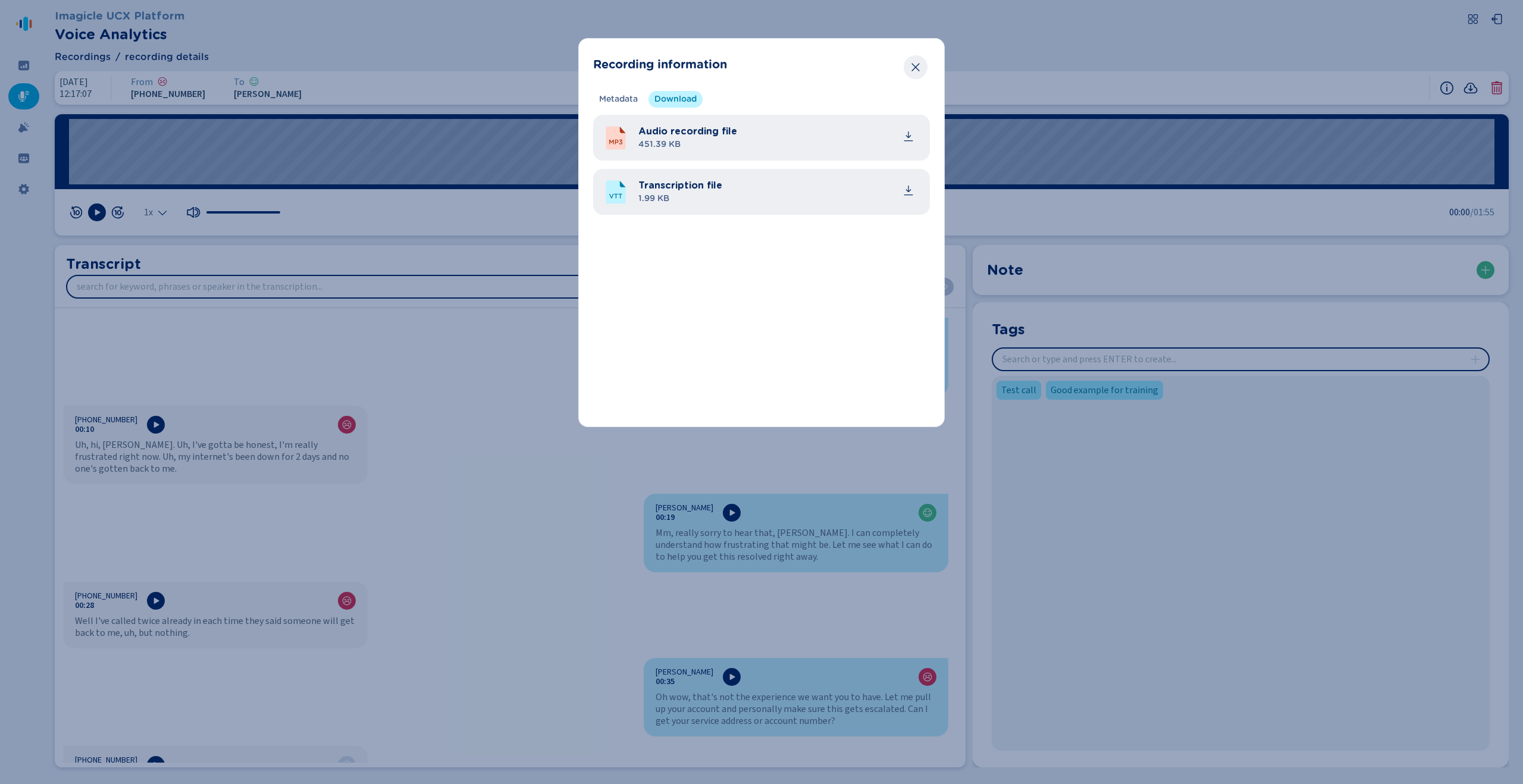
click at [754, 62] on icon "Close" at bounding box center [915, 68] width 12 height 12
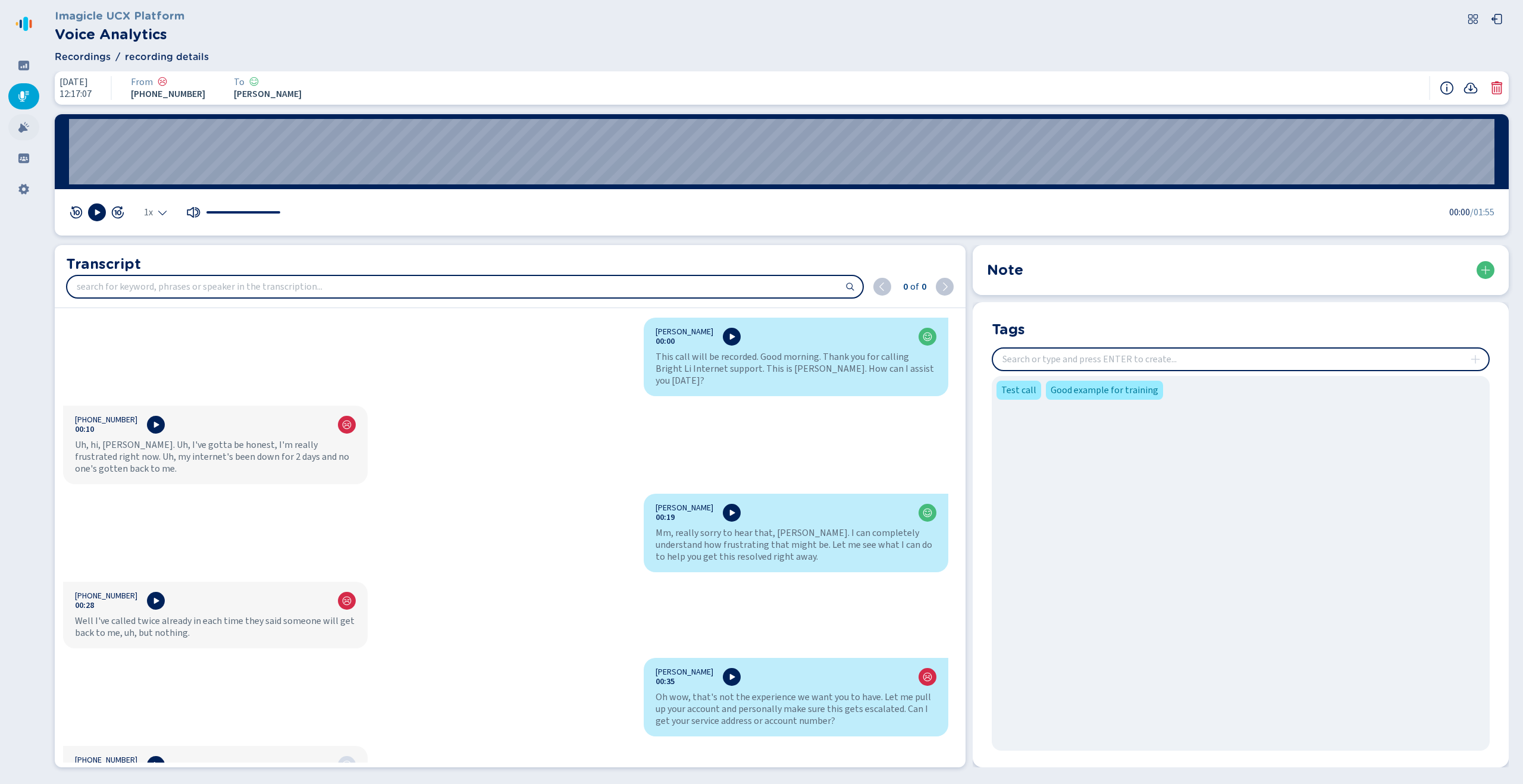
click at [11, 124] on div at bounding box center [24, 127] width 31 height 26
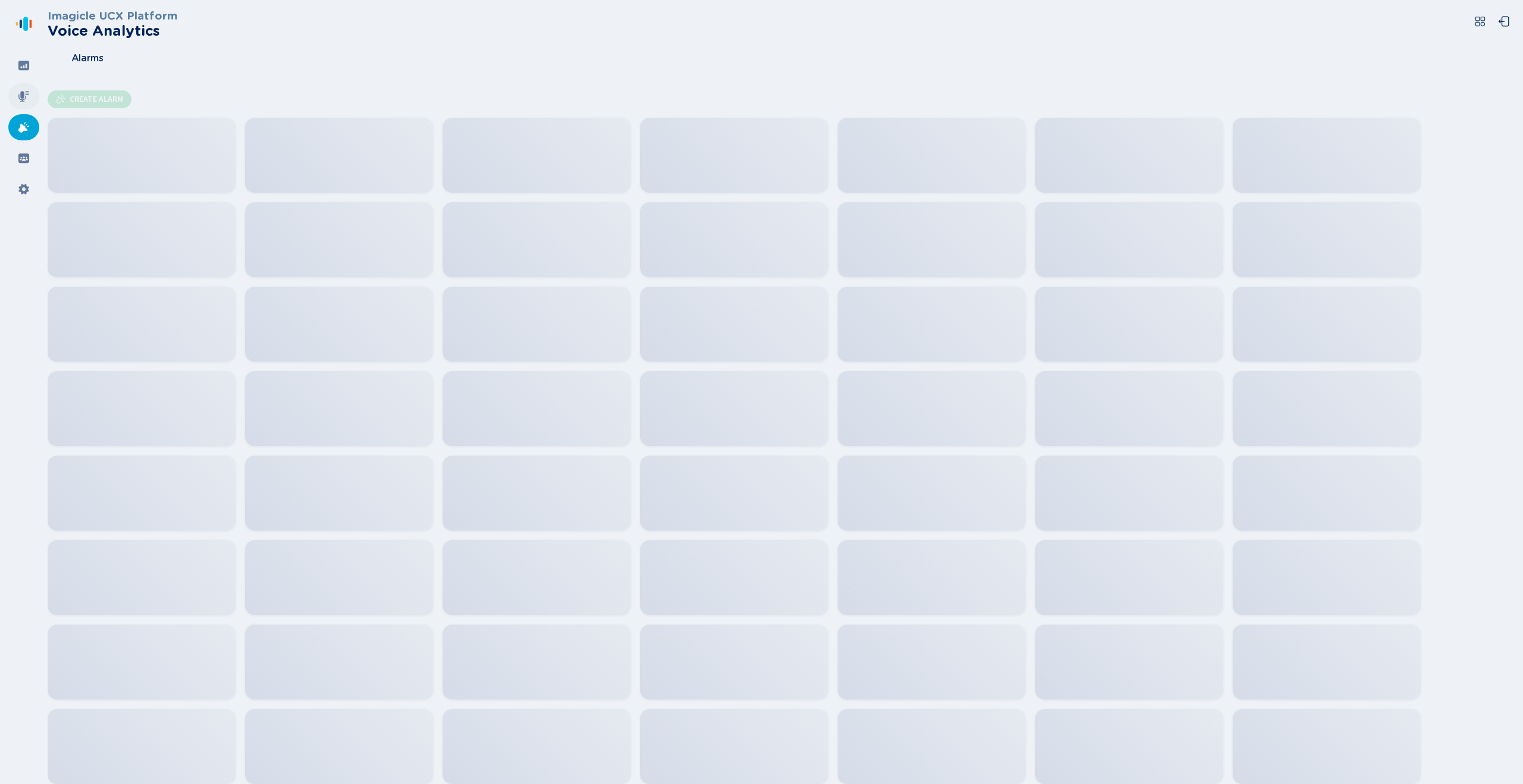
click at [26, 102] on icon at bounding box center [24, 97] width 12 height 12
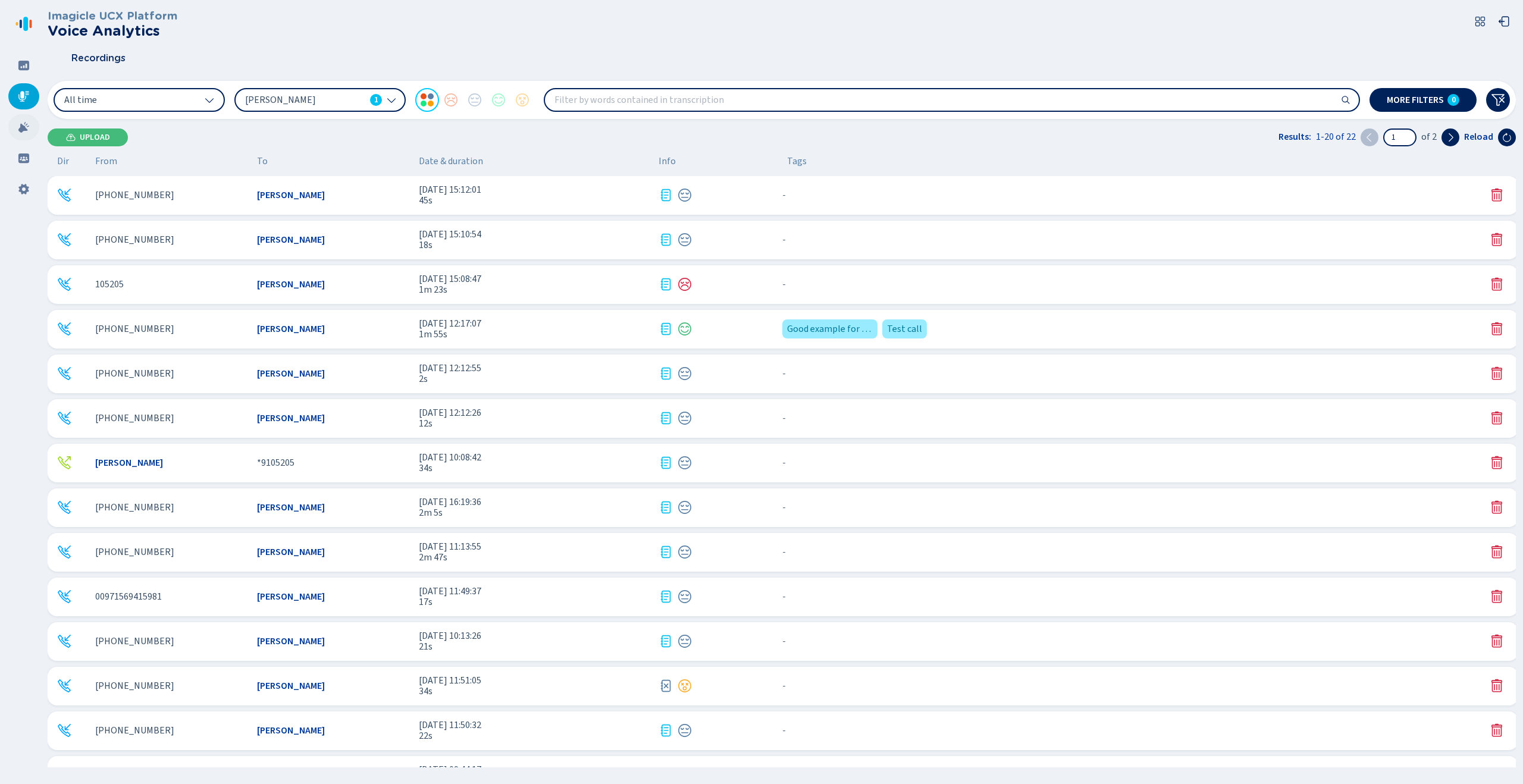
click at [24, 135] on div at bounding box center [24, 127] width 31 height 26
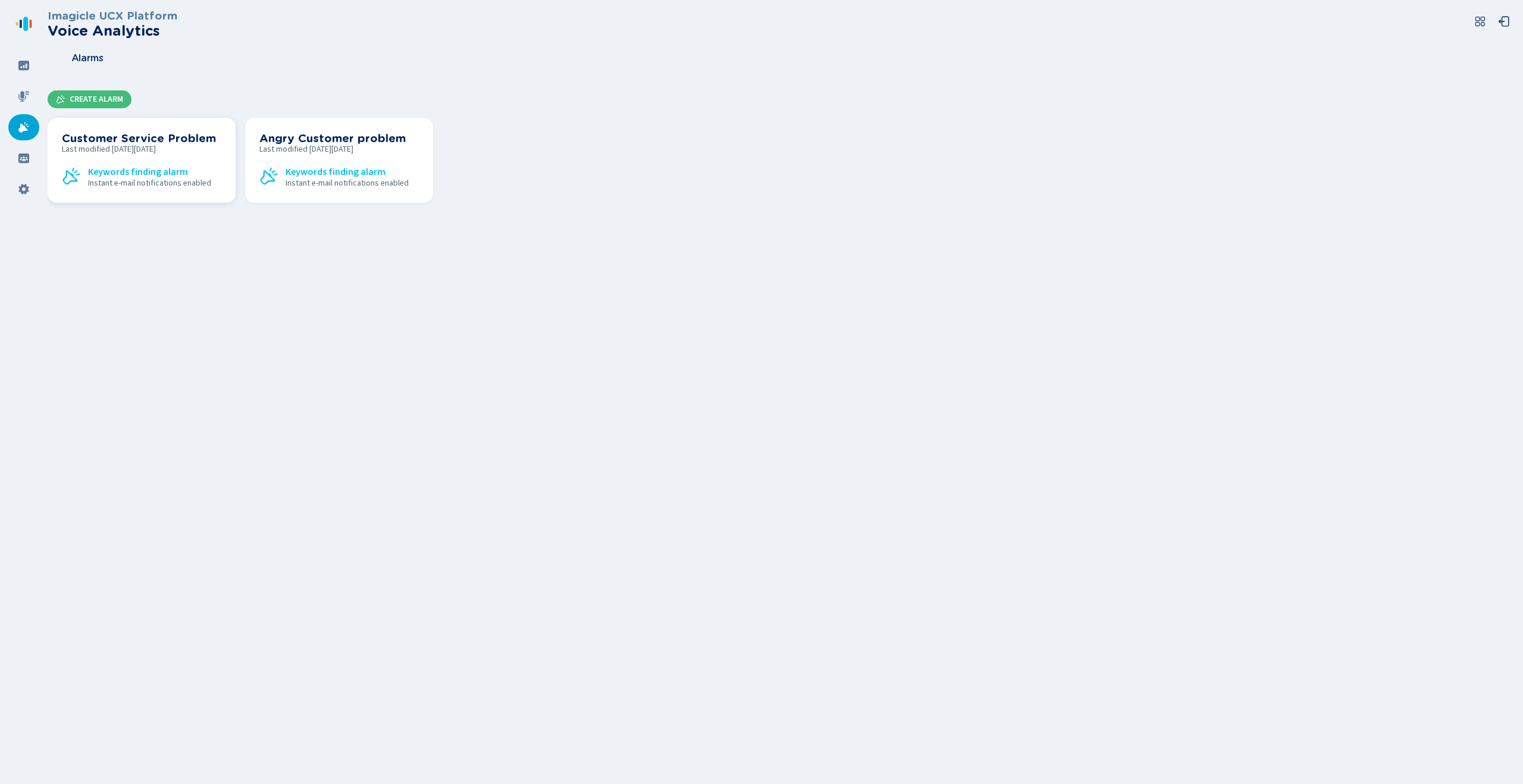
click at [151, 156] on div "Customer Service Problem Last modified [DATE][DATE] Keywords finding alarm Inst…" at bounding box center [141, 160] width 160 height 56
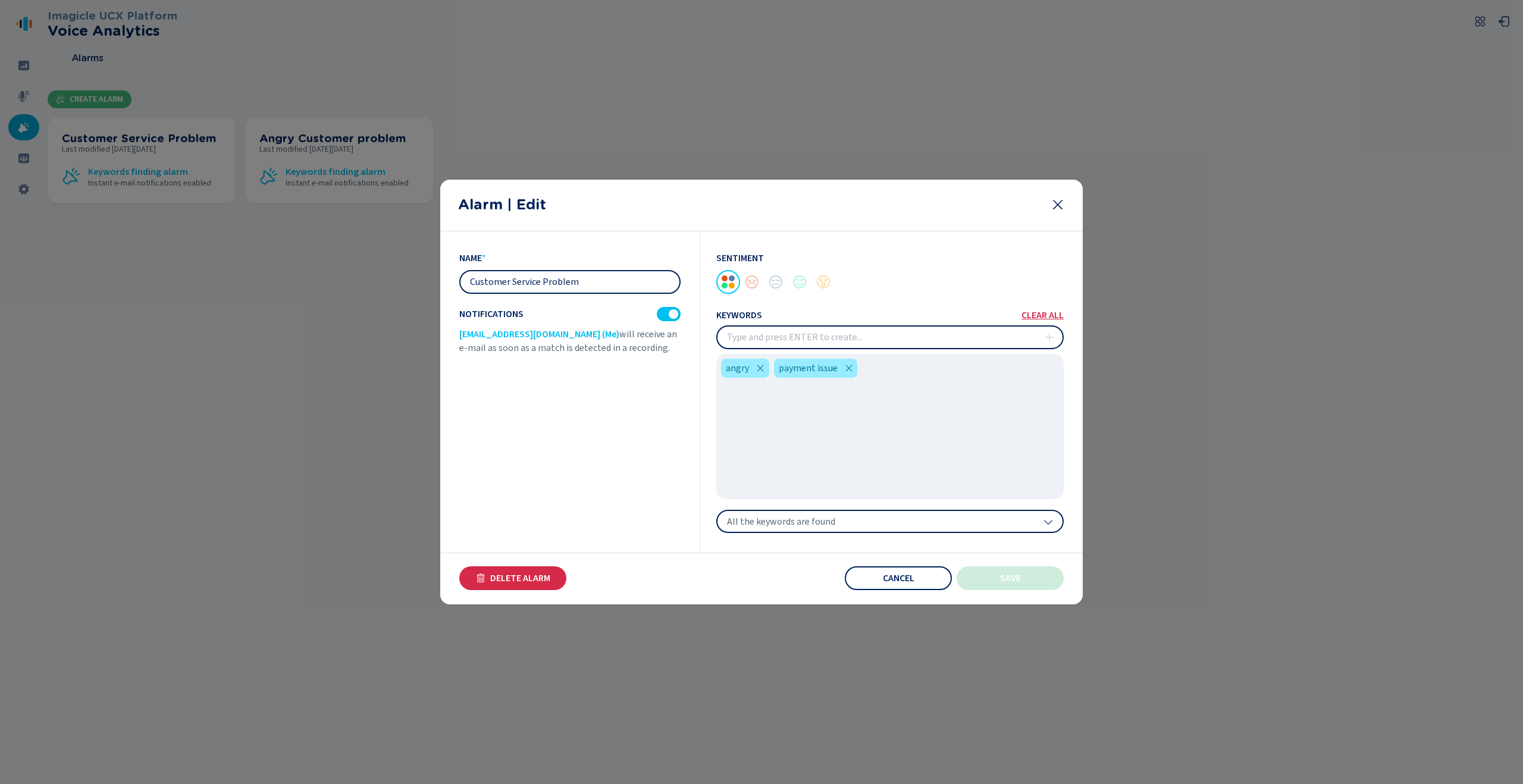
click at [754, 206] on div "Alarm | Edit" at bounding box center [762, 205] width 642 height 52
click at [754, 206] on icon at bounding box center [1057, 205] width 14 height 14
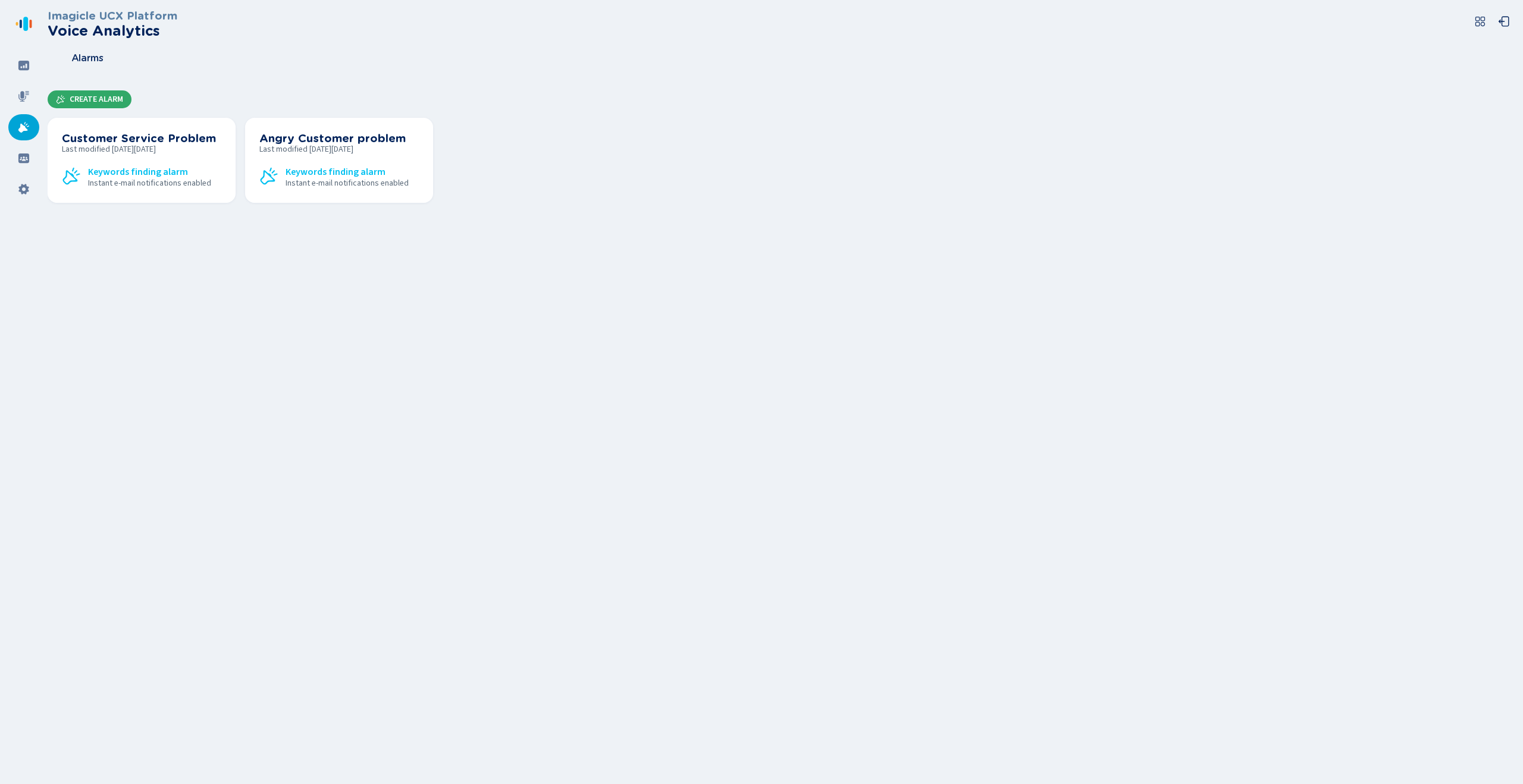
click at [83, 100] on span "Create Alarm" at bounding box center [96, 99] width 53 height 10
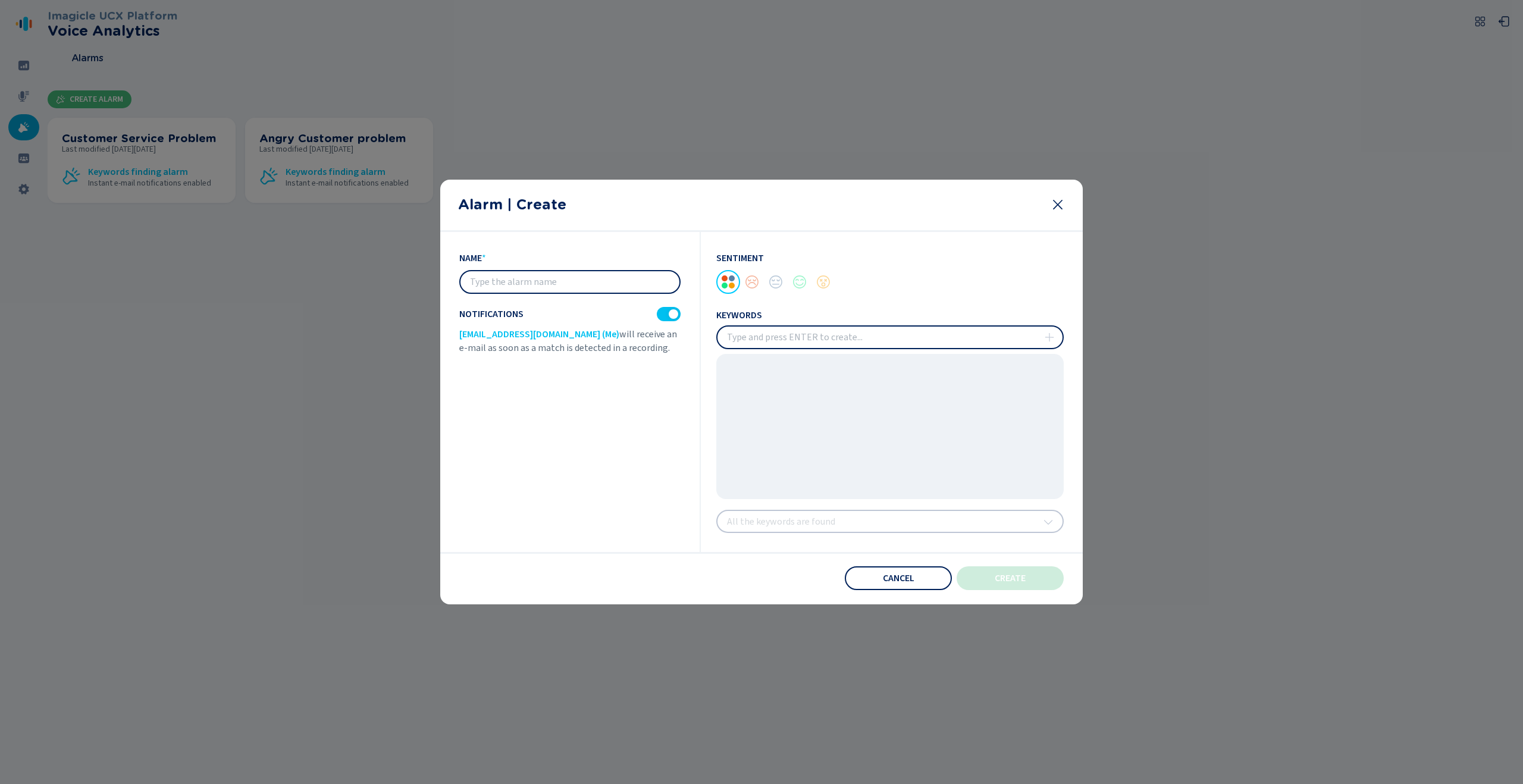
click at [633, 267] on div "name *" at bounding box center [570, 272] width 221 height 42
click at [622, 271] on input "text" at bounding box center [570, 282] width 219 height 21
type input "Promotion"
drag, startPoint x: 621, startPoint y: 333, endPoint x: 620, endPoint y: 358, distance: 25.0
click at [620, 358] on div "name * Promotion Notifications [EMAIL_ADDRESS][DOMAIN_NAME] (Me) will receive a…" at bounding box center [580, 392] width 241 height 320
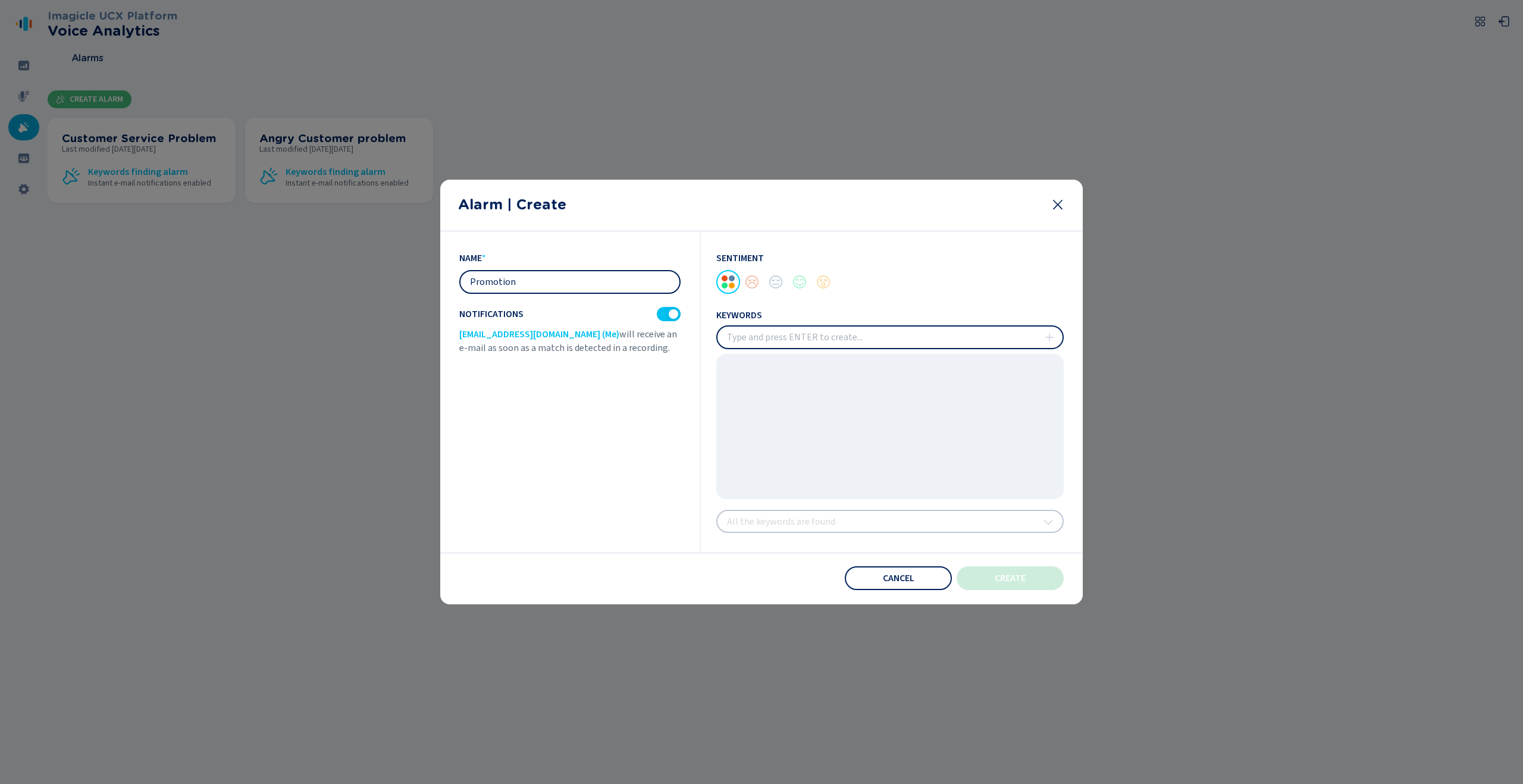
click at [754, 339] on input "insert" at bounding box center [889, 337] width 345 height 21
type input "we are running this promotion"
click at [754, 337] on icon at bounding box center [1049, 337] width 10 height 10
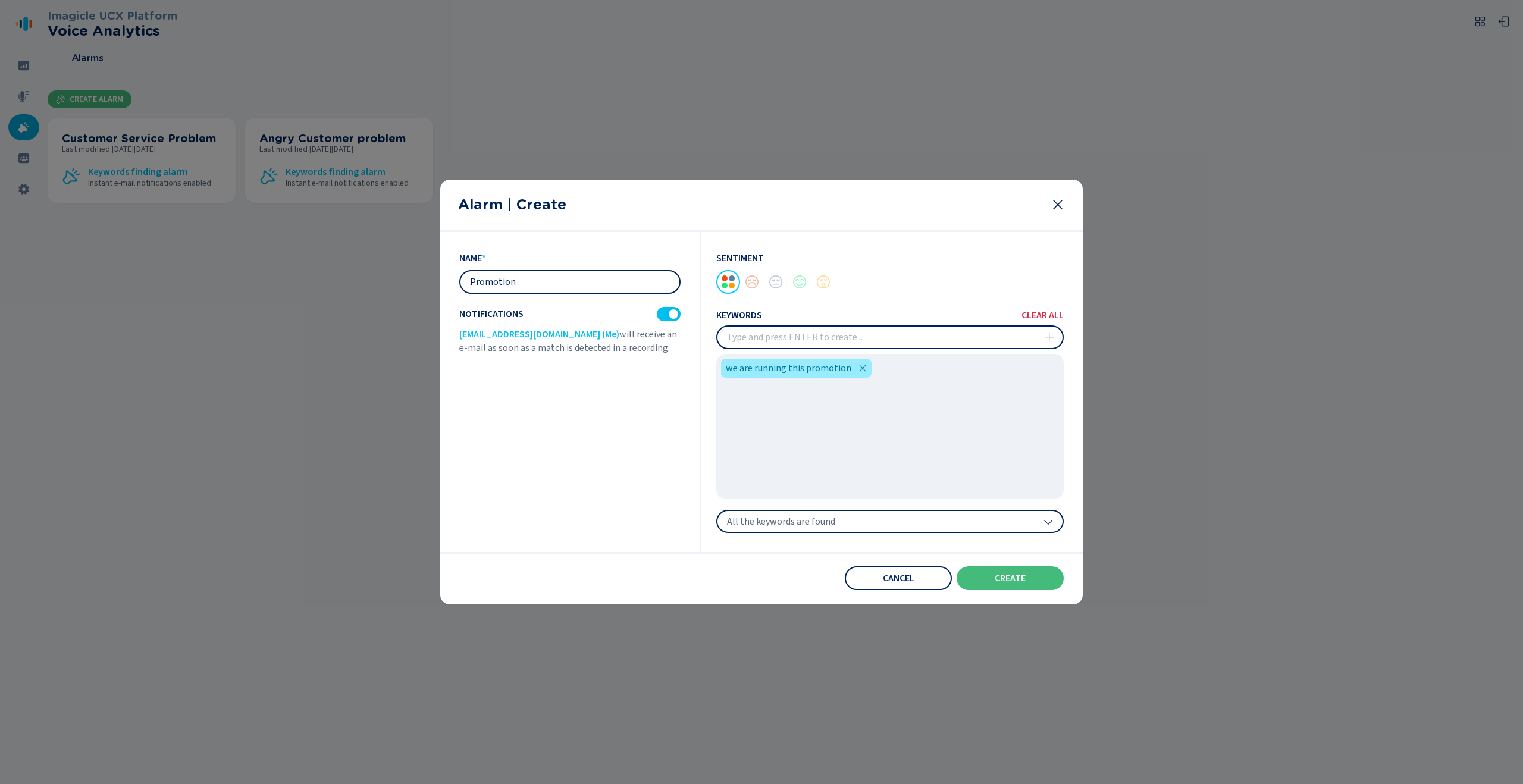
click at [754, 426] on span "All the keywords are found" at bounding box center [781, 522] width 108 height 12
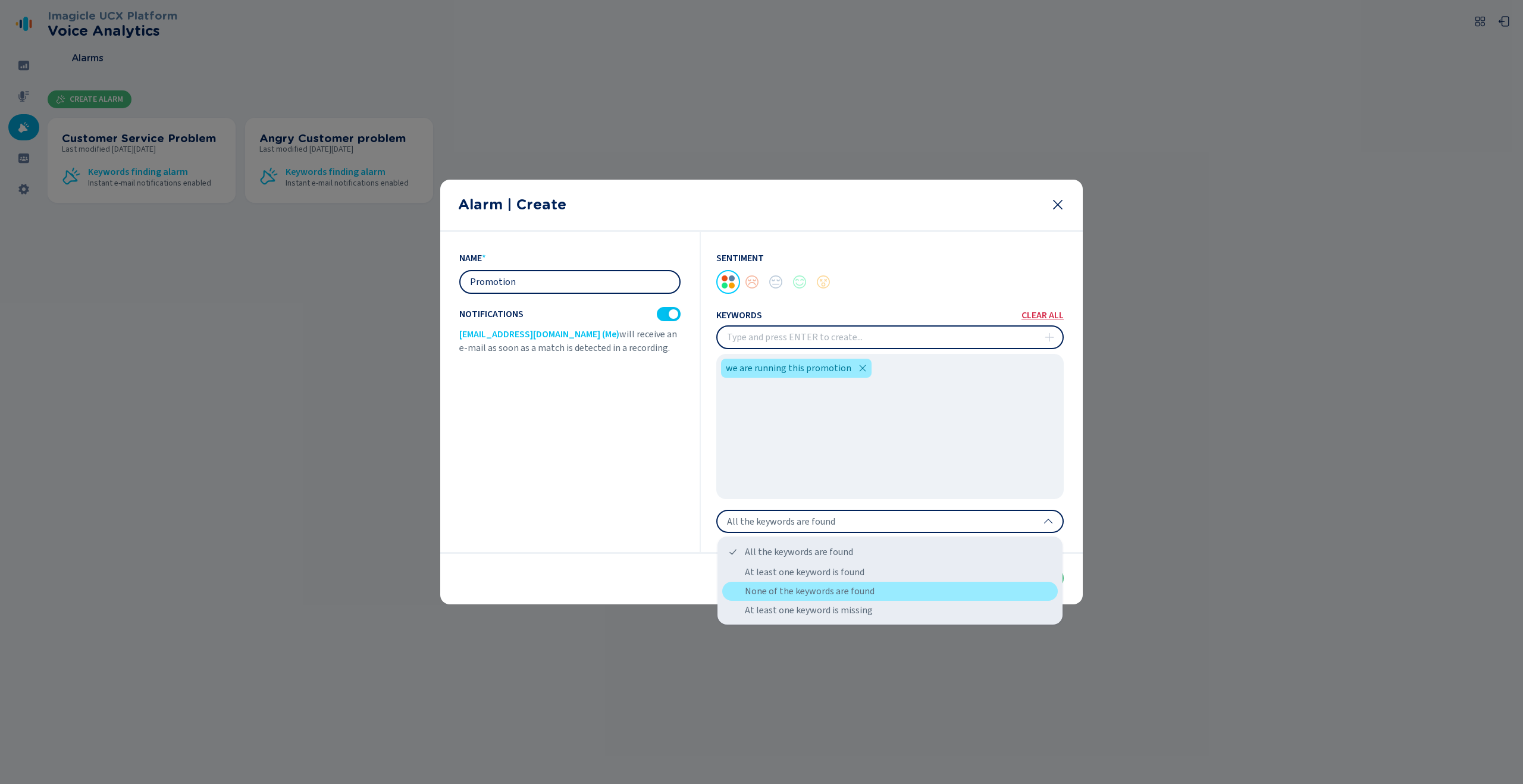
click at [754, 426] on div "None of the keywords are found" at bounding box center [889, 591] width 335 height 19
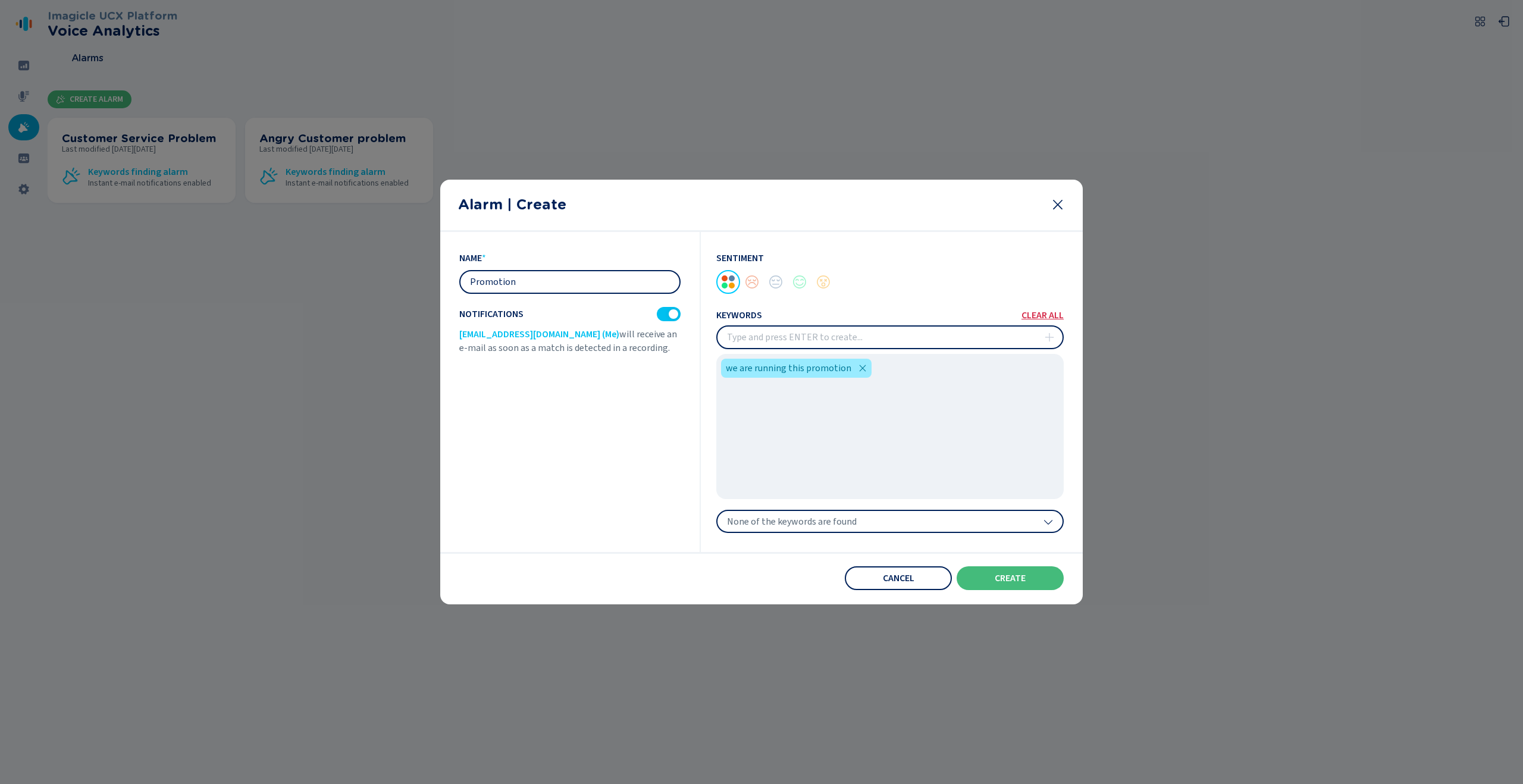
click at [754, 426] on div "None of the keywords are found" at bounding box center [889, 521] width 348 height 24
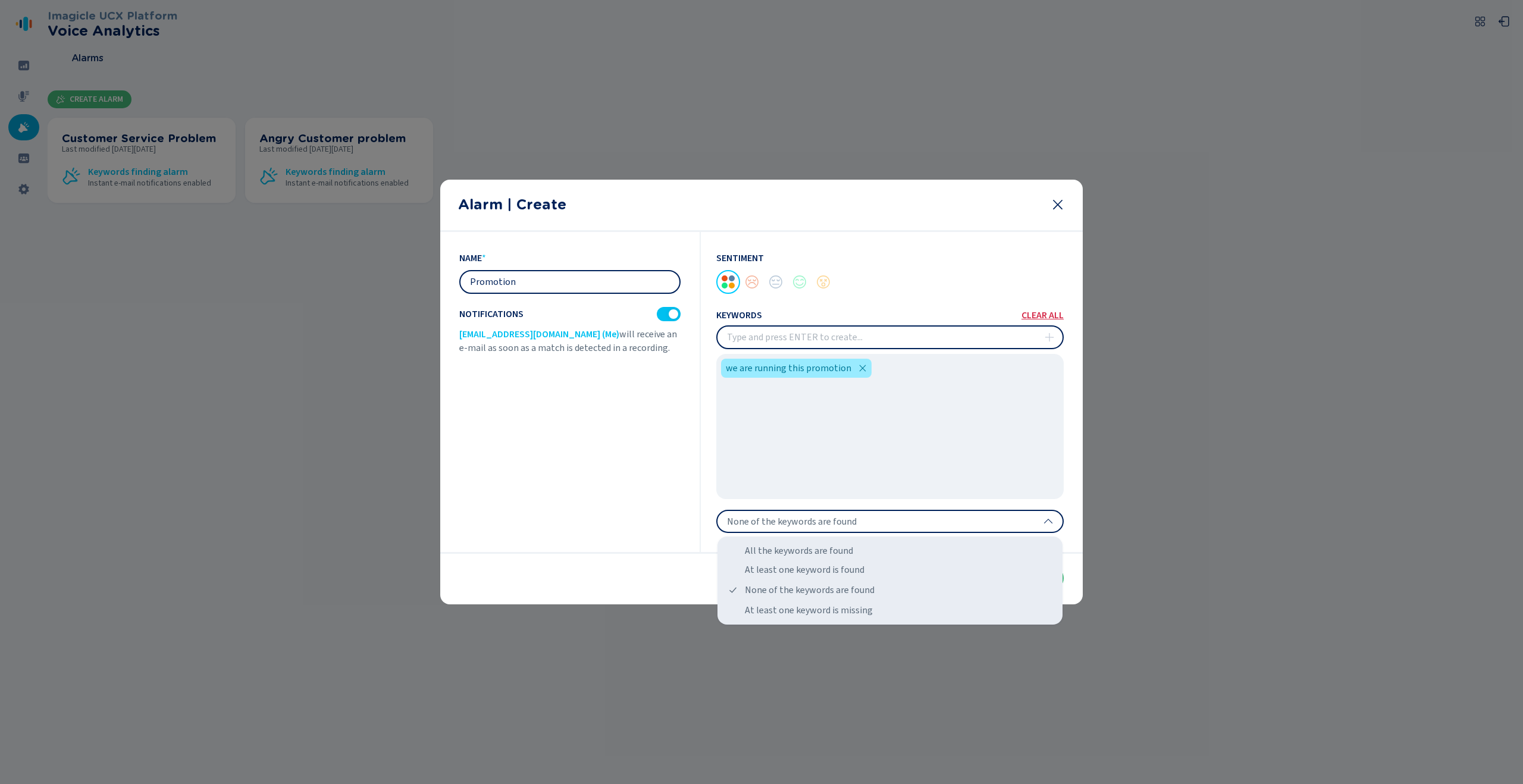
click at [754, 426] on div "None of the keywords are found" at bounding box center [889, 521] width 348 height 24
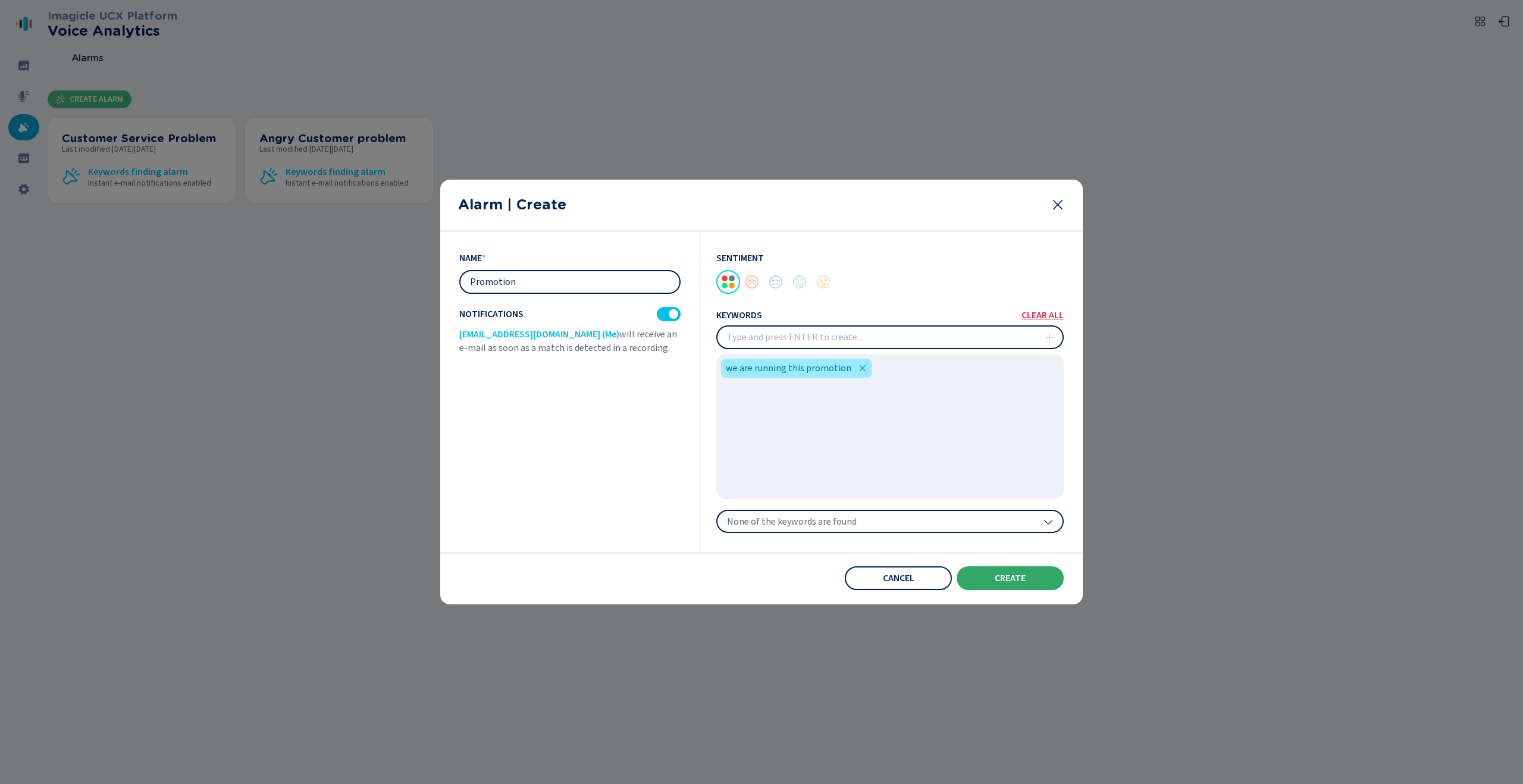
click at [754, 426] on button "create" at bounding box center [1010, 577] width 107 height 24
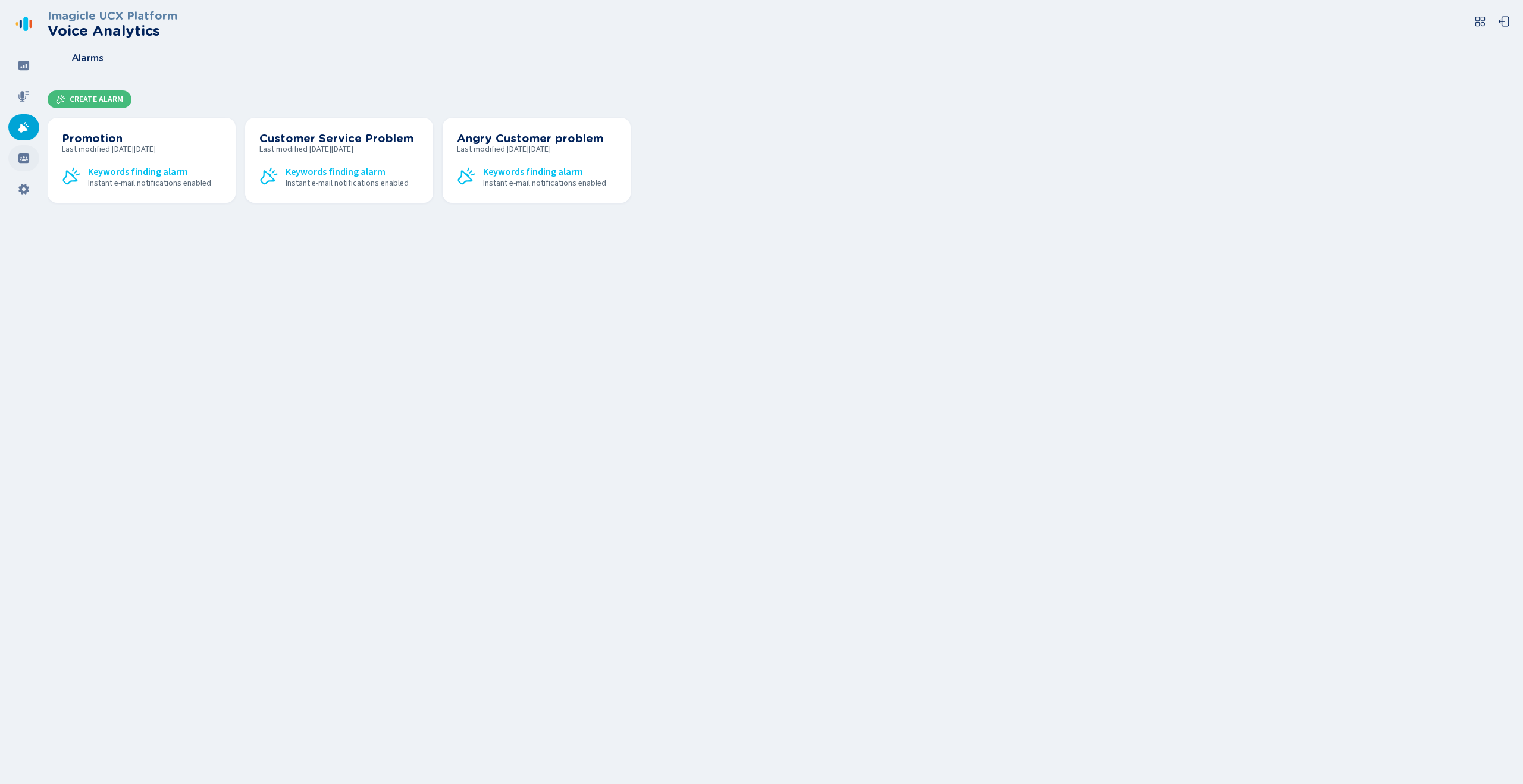
click at [18, 160] on icon at bounding box center [24, 158] width 11 height 10
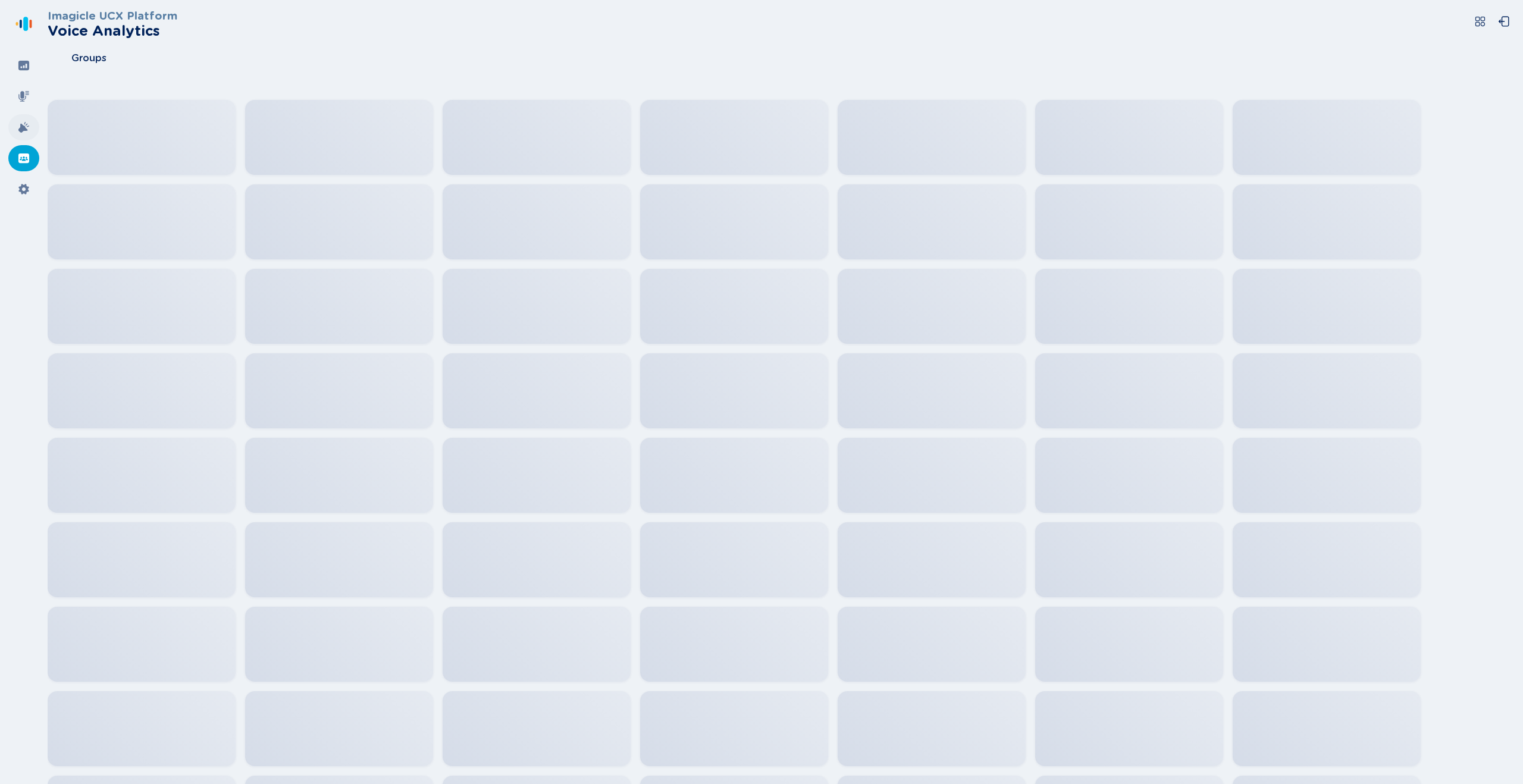
click at [26, 124] on icon at bounding box center [24, 127] width 11 height 11
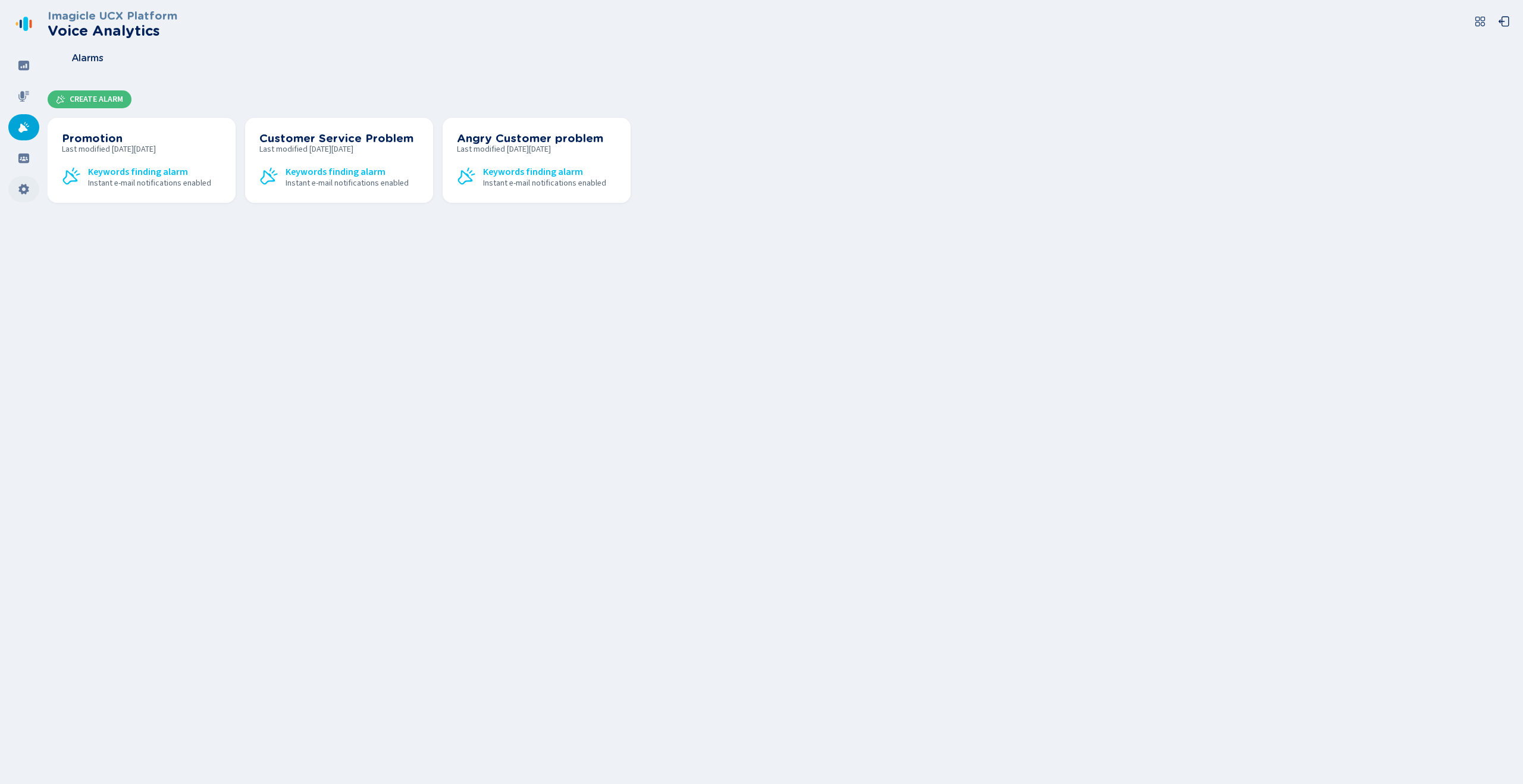
click at [29, 189] on icon at bounding box center [24, 189] width 12 height 12
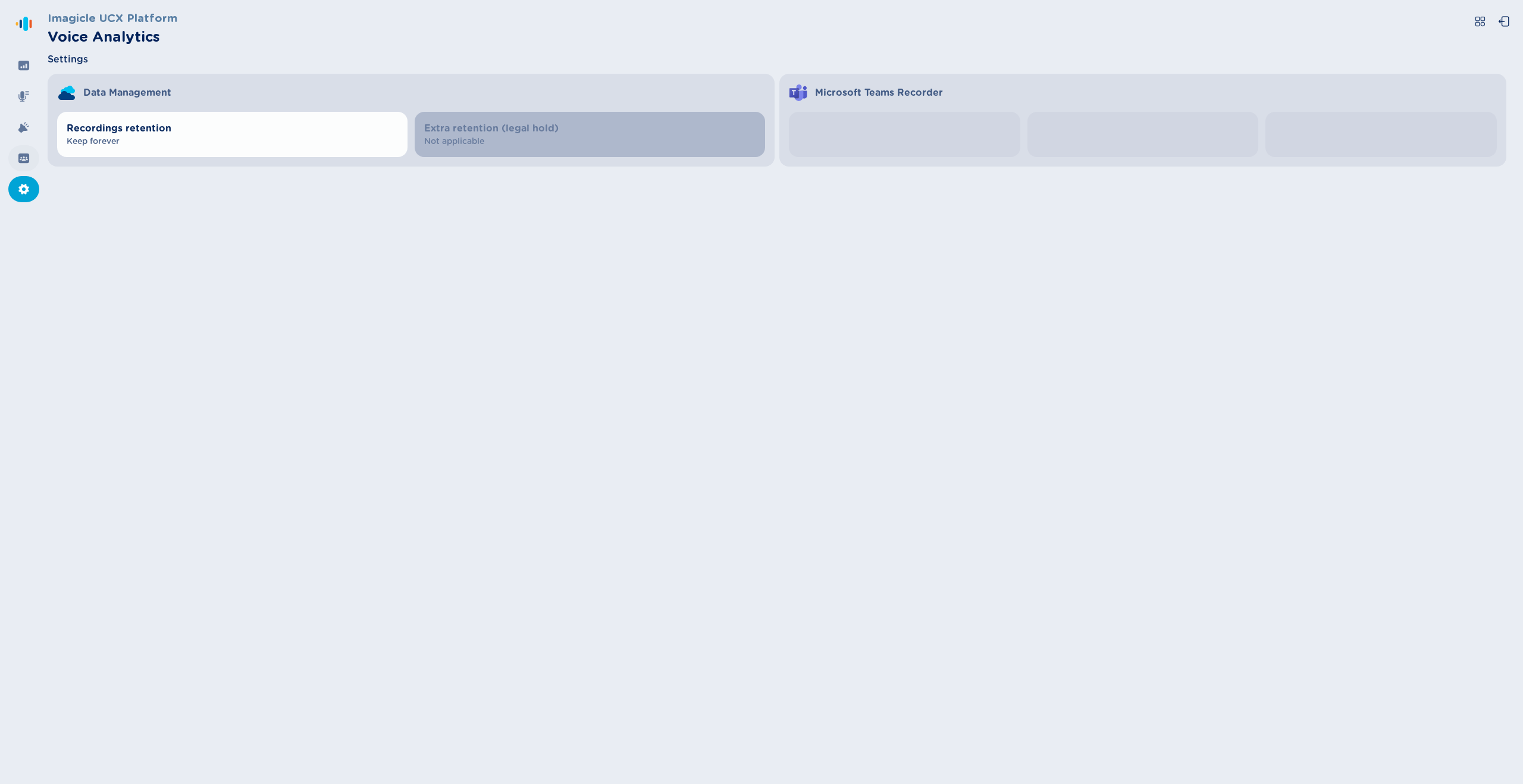
click at [26, 155] on icon at bounding box center [24, 158] width 11 height 10
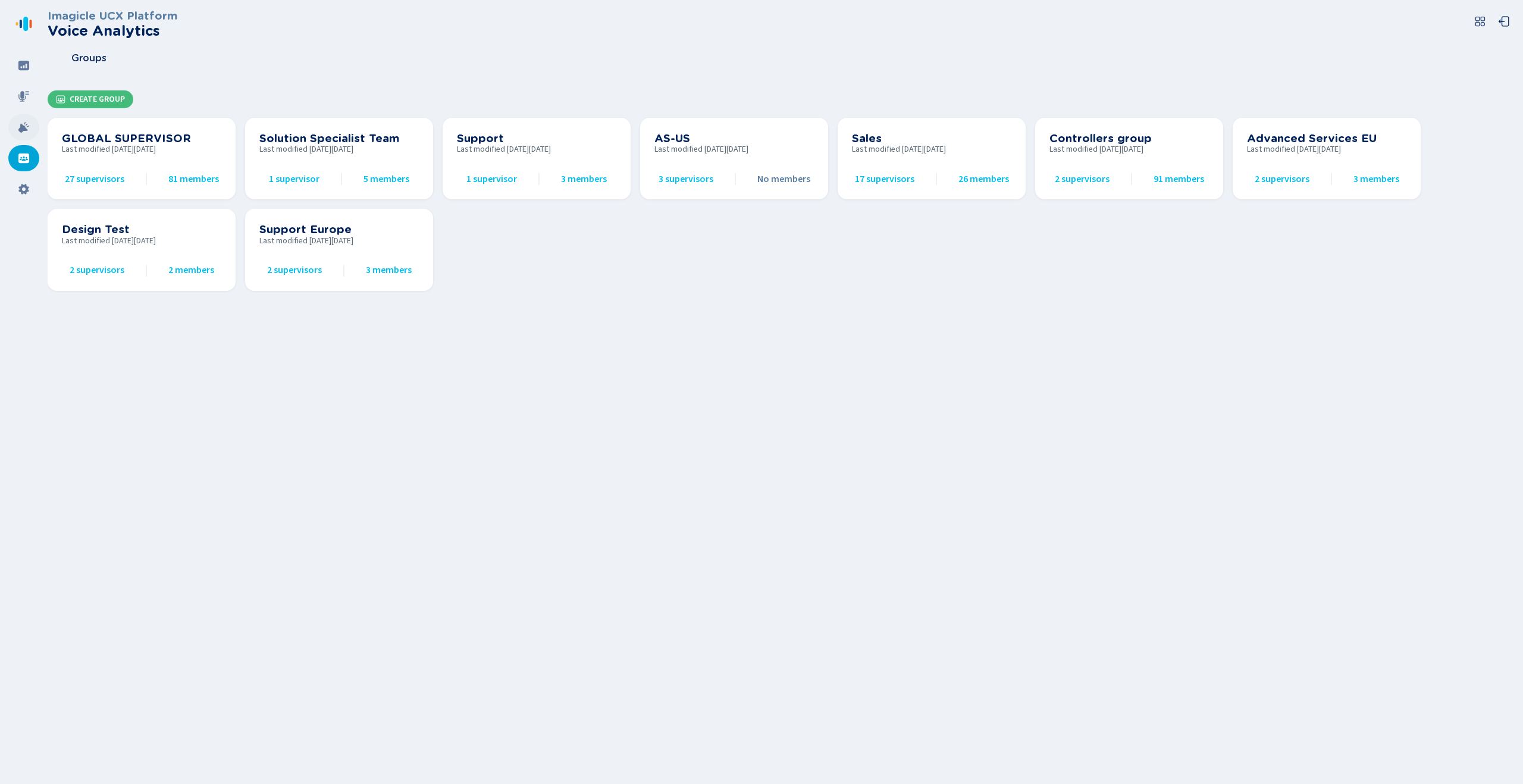
click at [27, 132] on icon at bounding box center [24, 128] width 12 height 12
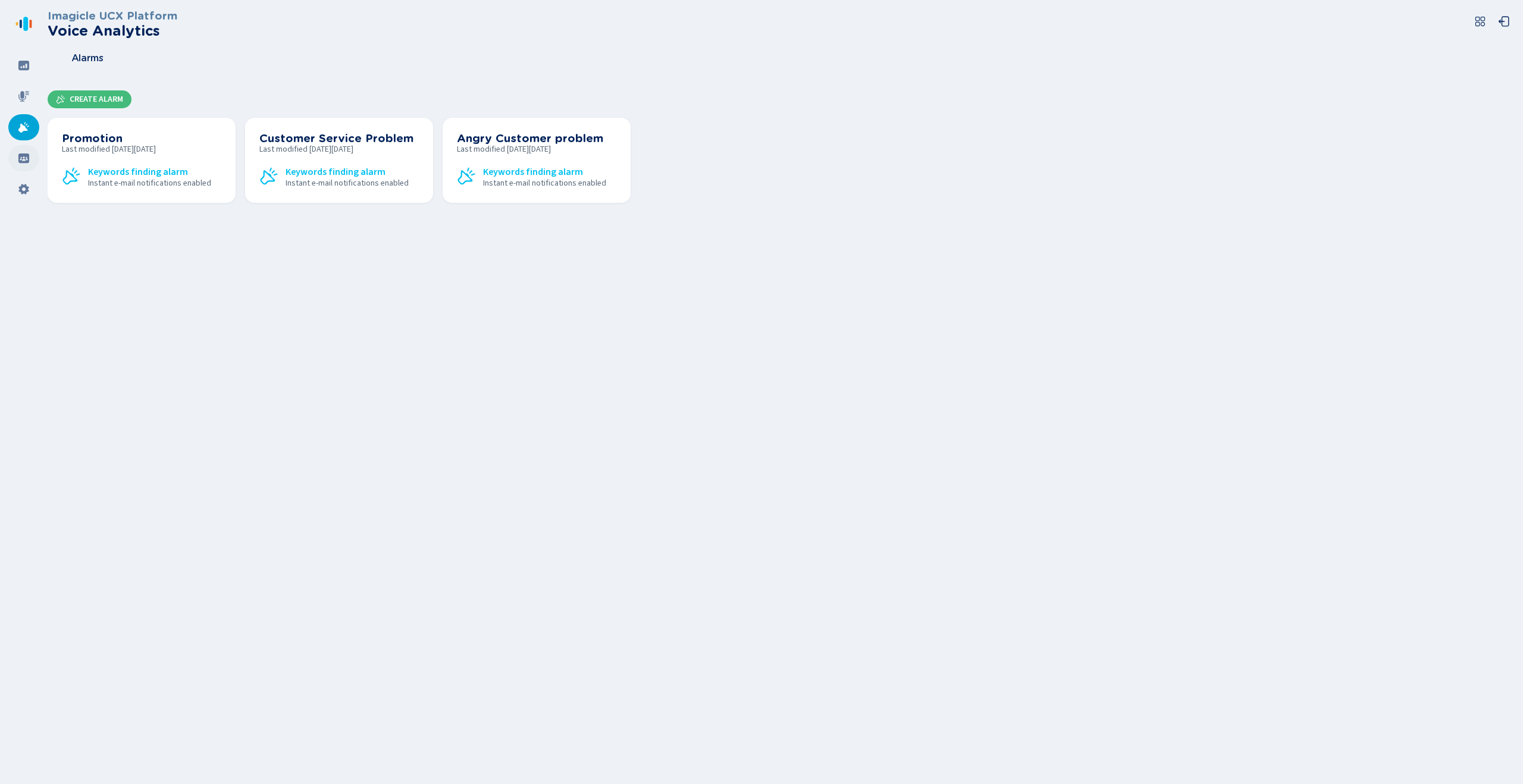
click at [24, 160] on icon at bounding box center [24, 158] width 12 height 12
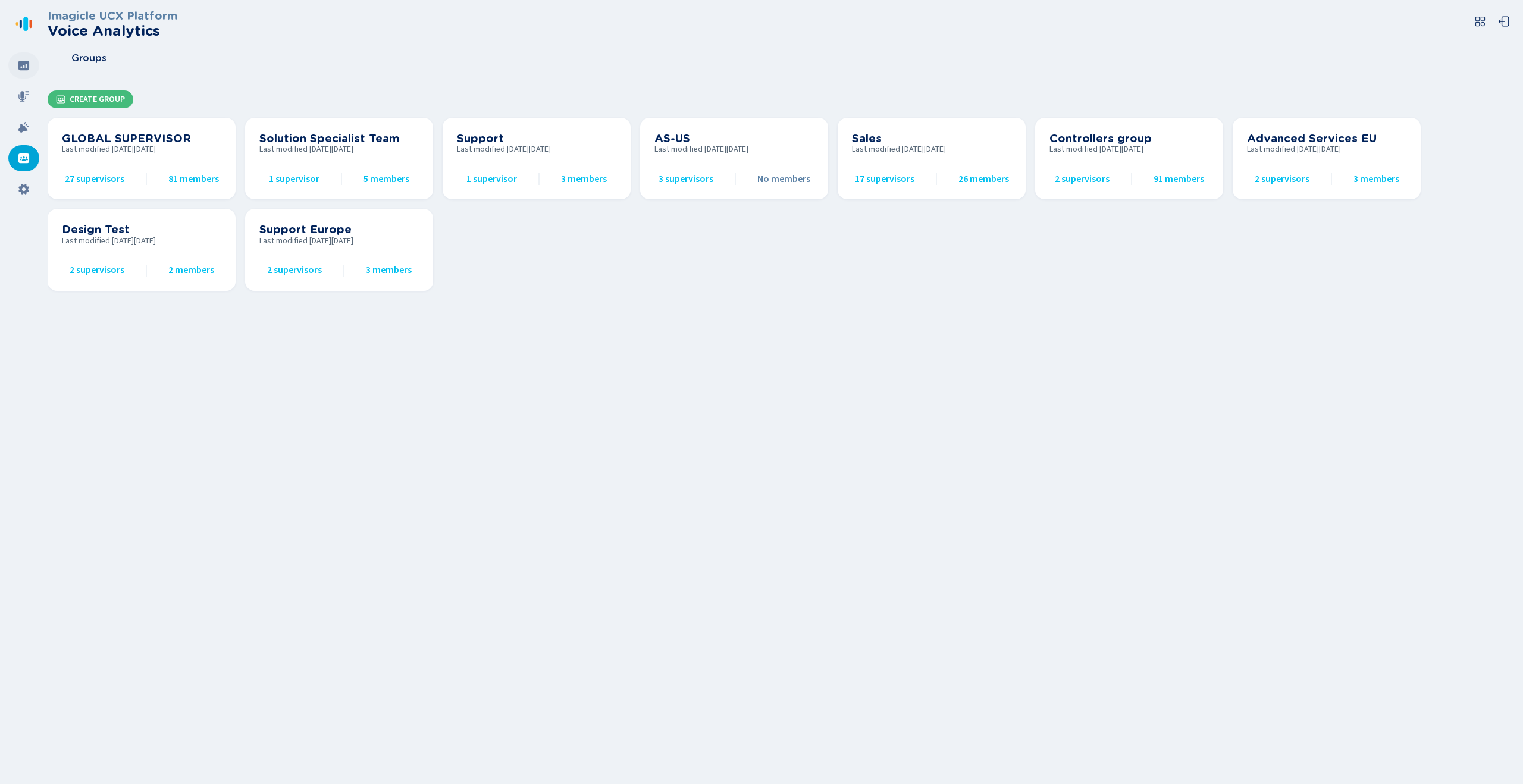
click at [15, 64] on div at bounding box center [24, 65] width 31 height 26
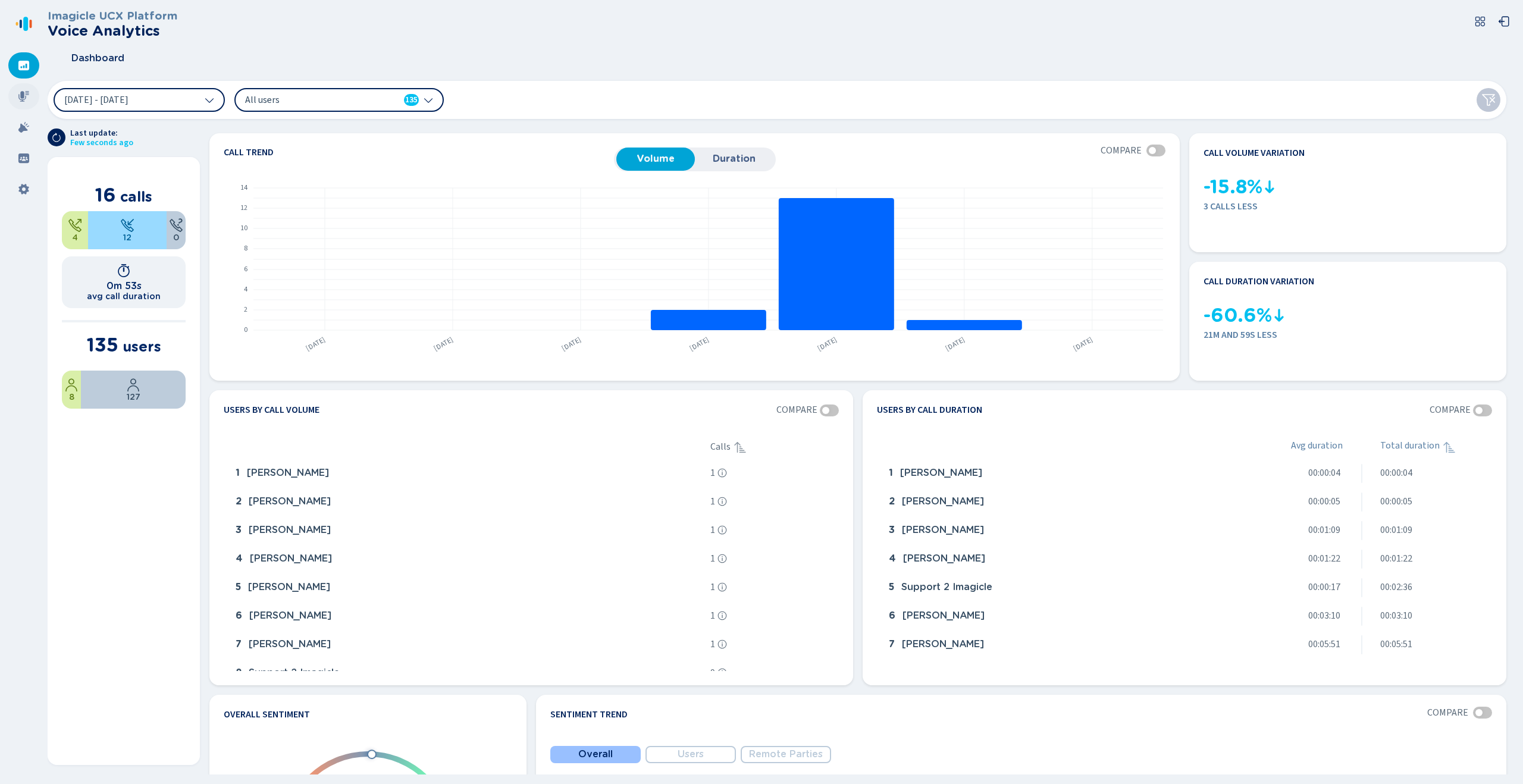
click at [33, 97] on div at bounding box center [24, 96] width 31 height 26
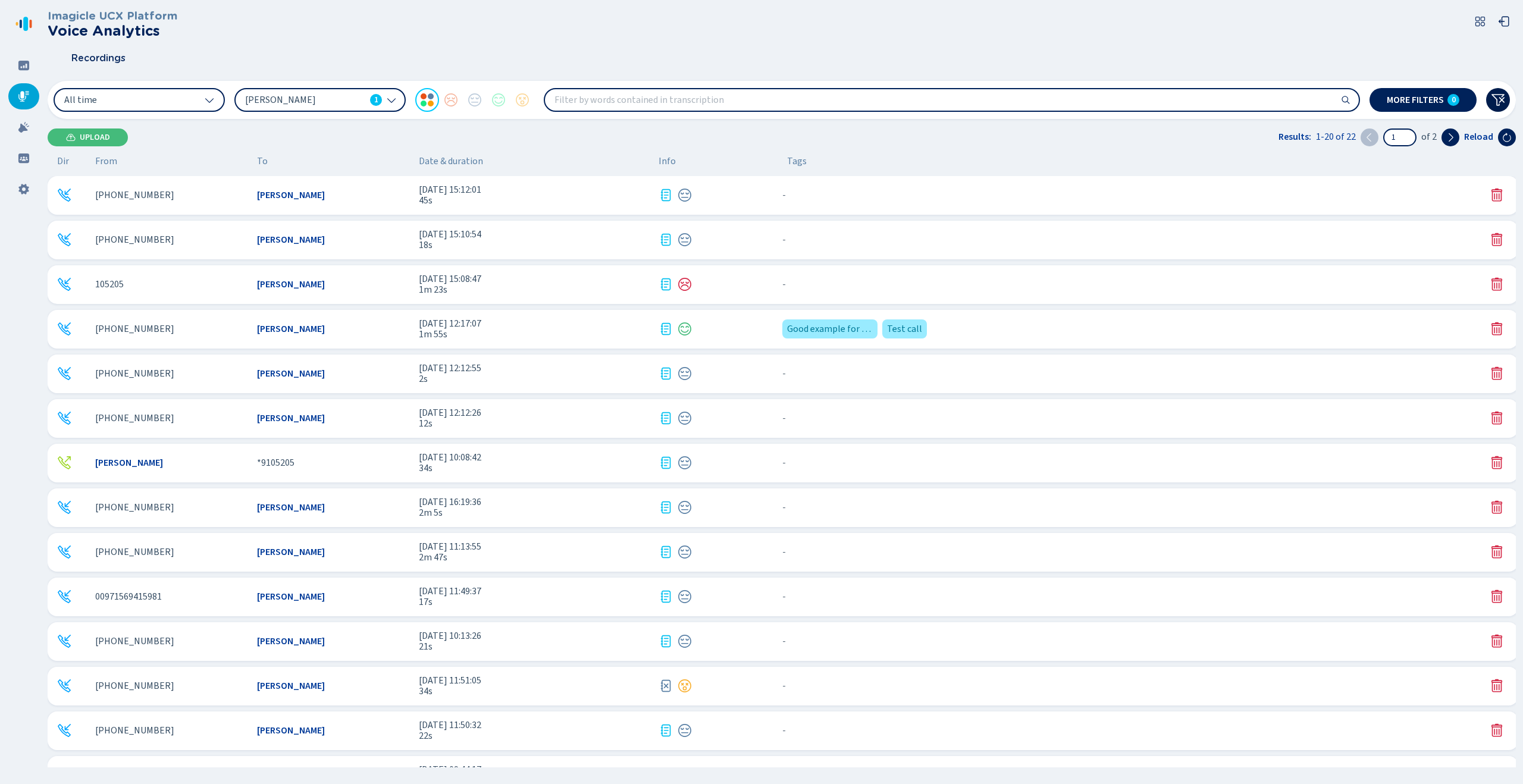
click at [754, 100] on icon at bounding box center [1497, 100] width 14 height 14
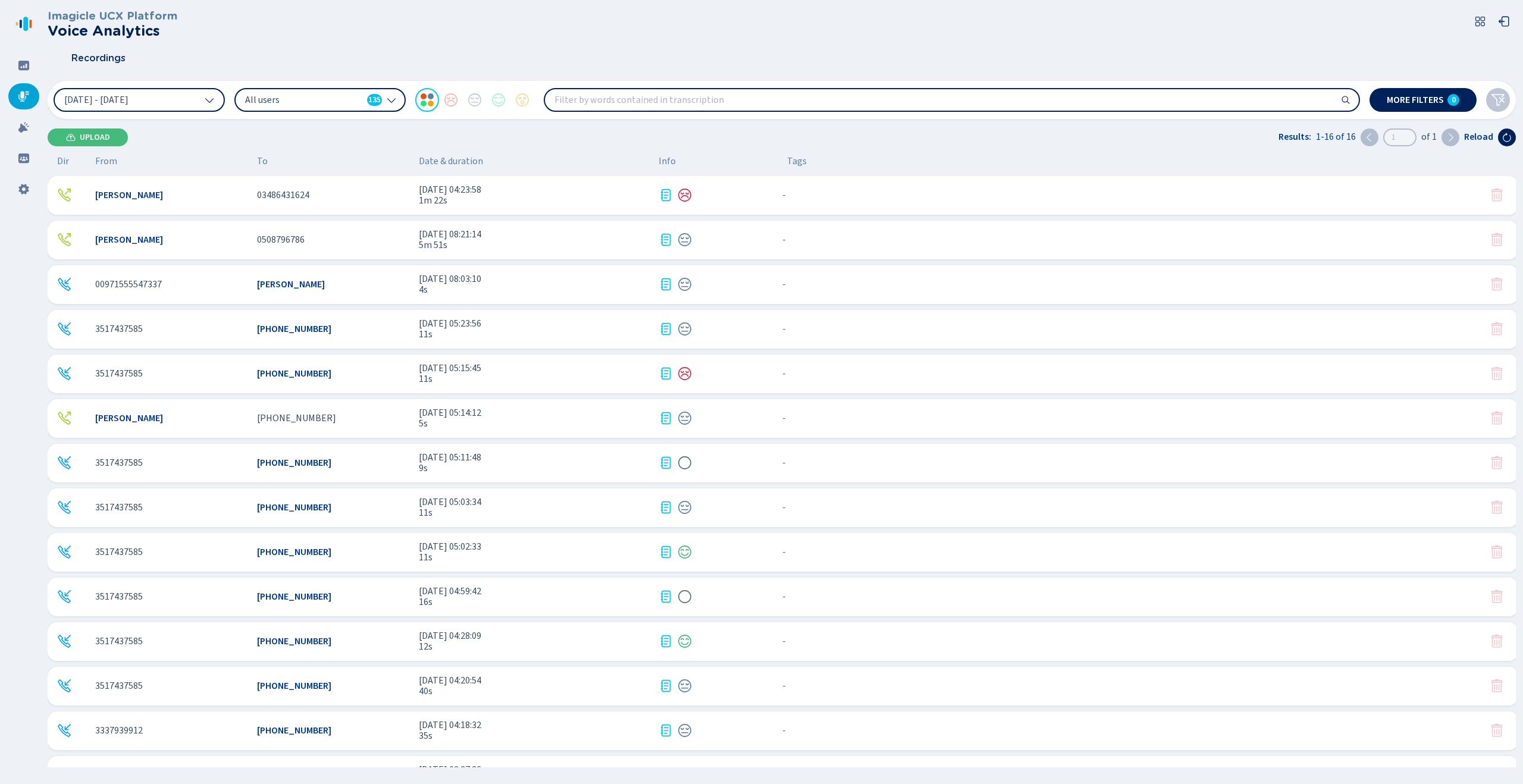
click at [754, 100] on icon at bounding box center [1497, 100] width 14 height 14
click at [754, 97] on button "More filters 0" at bounding box center [1423, 100] width 107 height 24
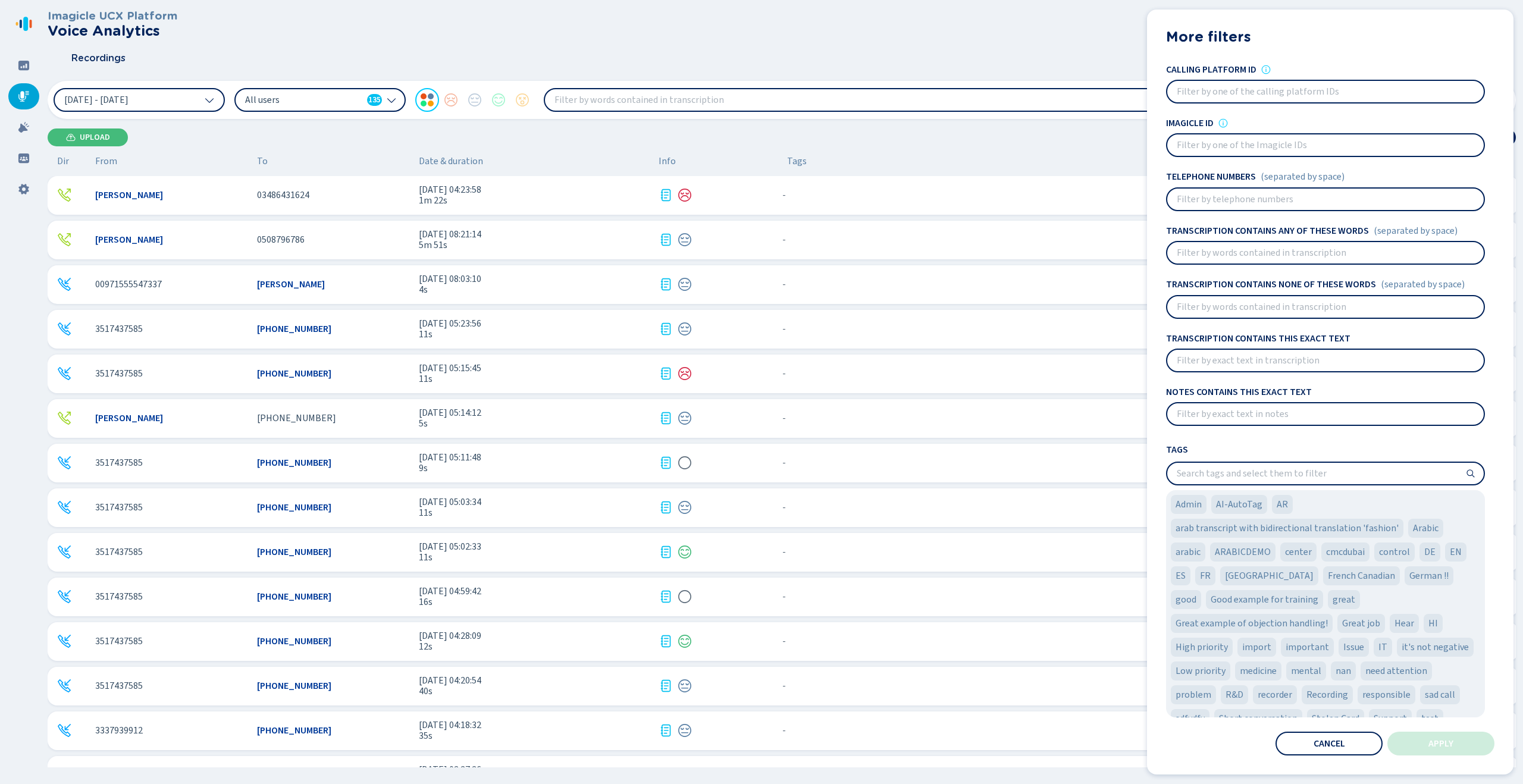
click at [754, 306] on input at bounding box center [1325, 306] width 316 height 21
drag, startPoint x: 1188, startPoint y: 71, endPoint x: 1197, endPoint y: 71, distance: 9.0
click at [754, 71] on h4 "Calling platform ID" at bounding box center [1210, 69] width 91 height 11
click at [754, 68] on icon at bounding box center [1266, 69] width 10 height 10
click at [754, 141] on input at bounding box center [1325, 145] width 316 height 21
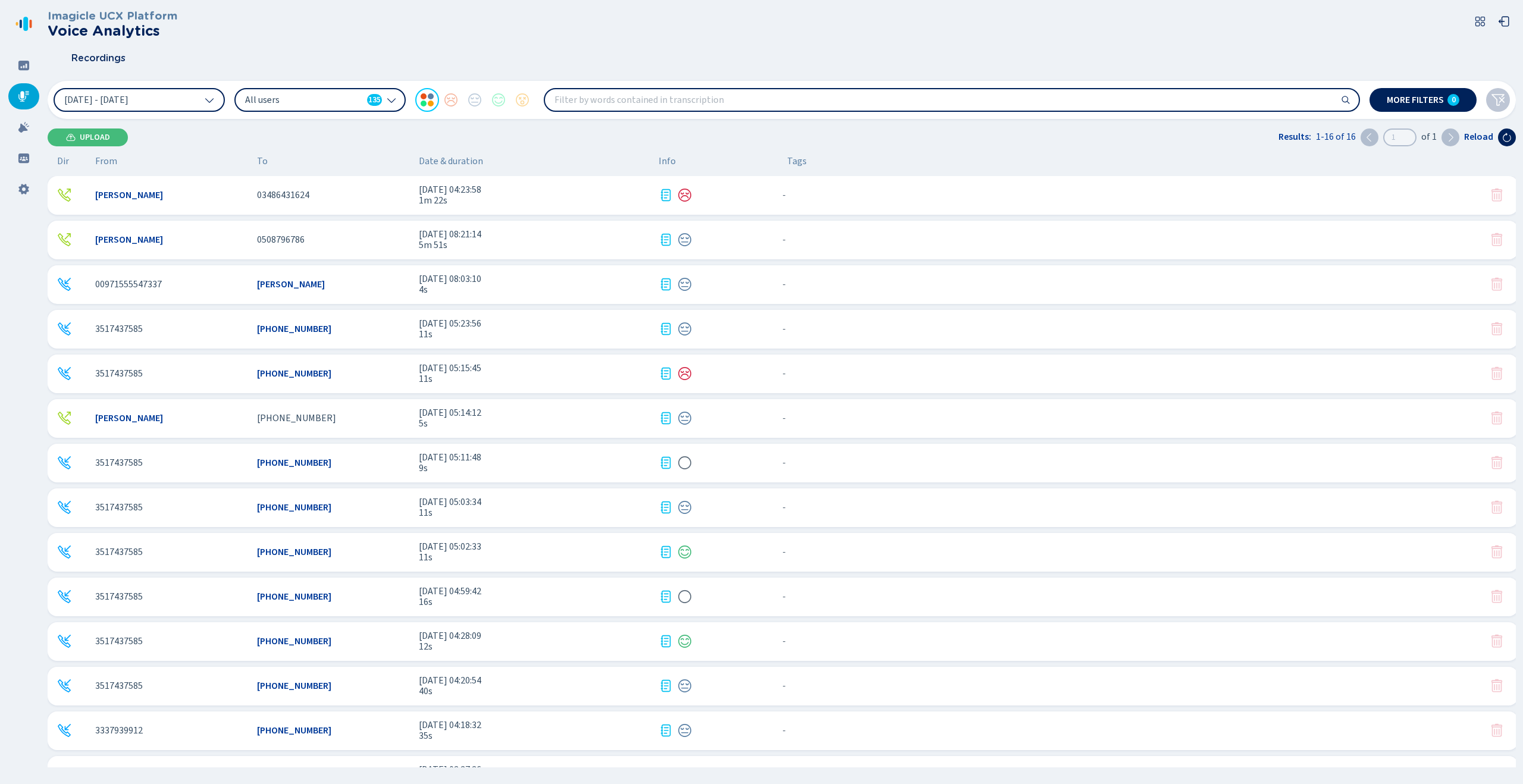
click at [754, 53] on div "Recordings" at bounding box center [782, 58] width 1468 height 30
click at [754, 29] on div "Imagicle UCX Platform Voice Analytics" at bounding box center [782, 24] width 1468 height 29
